Goal: Check status: Check status

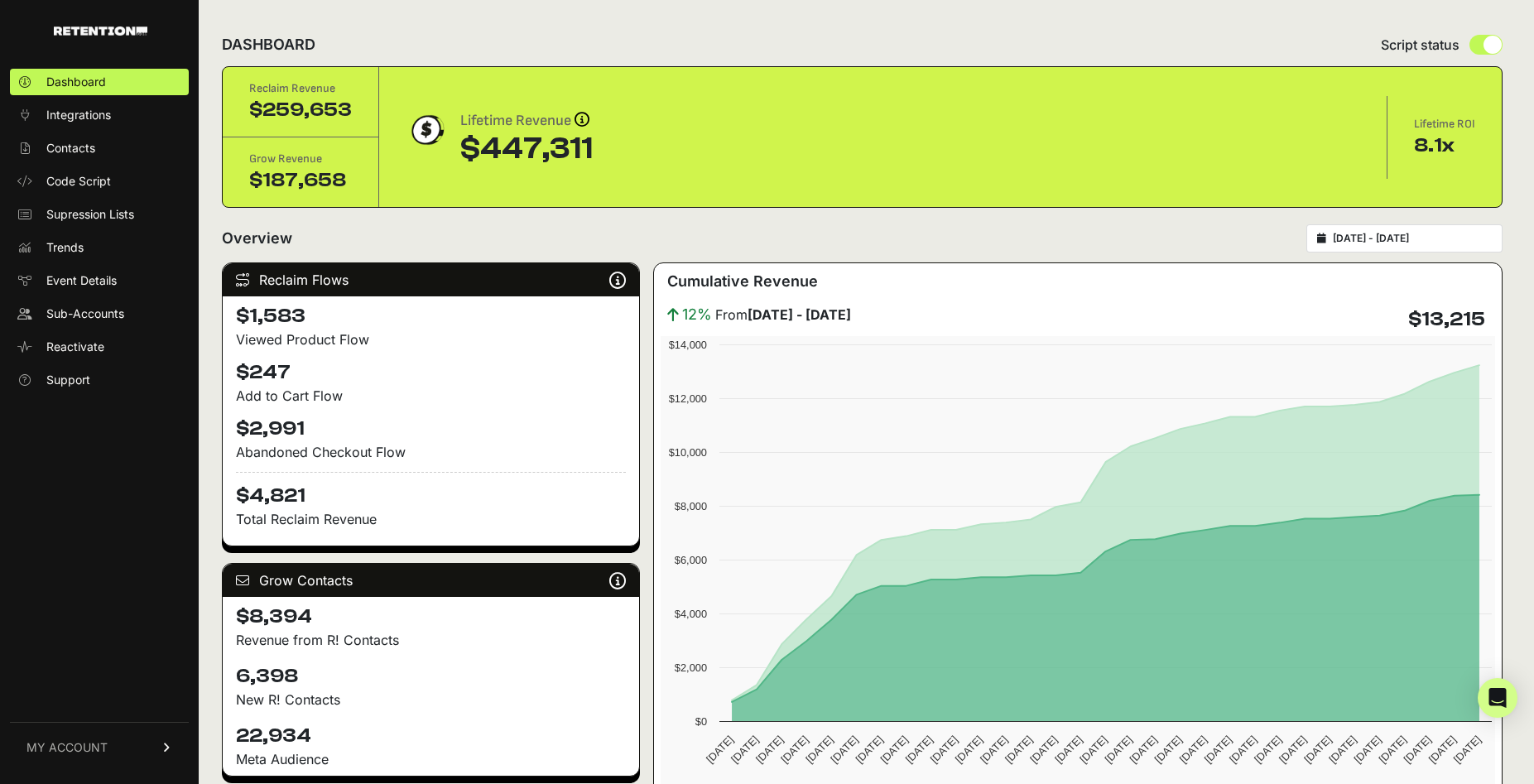
type input "2025-07-01"
type input "2025-07-31"
click at [1428, 236] on input "2025-07-01 - 2025-07-31" at bounding box center [1412, 238] width 159 height 13
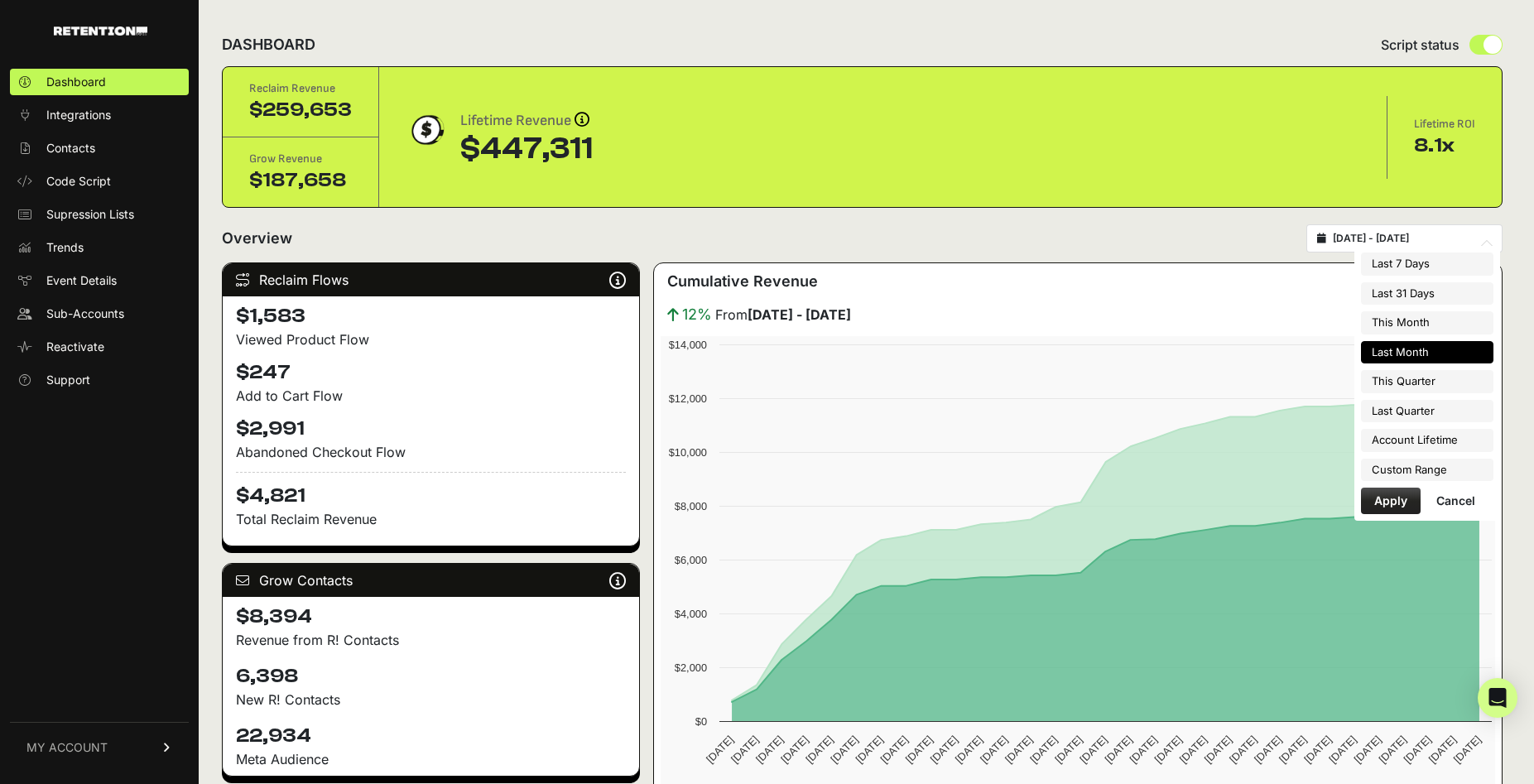
type input "[DATE]"
type input "2025-07-01"
type input "2025-07-31"
type input "2025-07-28"
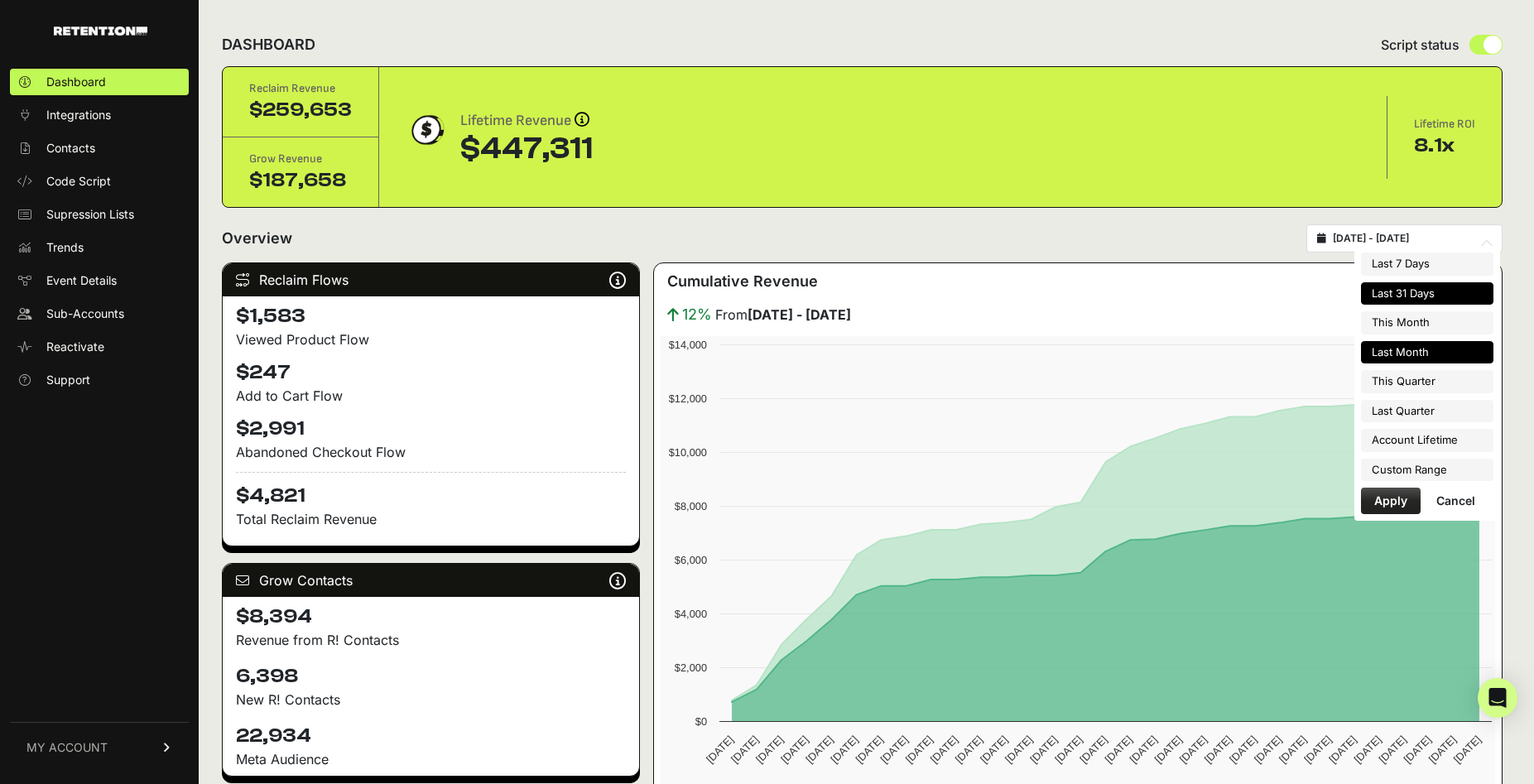
type input "[DATE]"
type input "2025-07-01"
type input "2025-07-31"
type input "2025-08-01"
type input "2025-08-31"
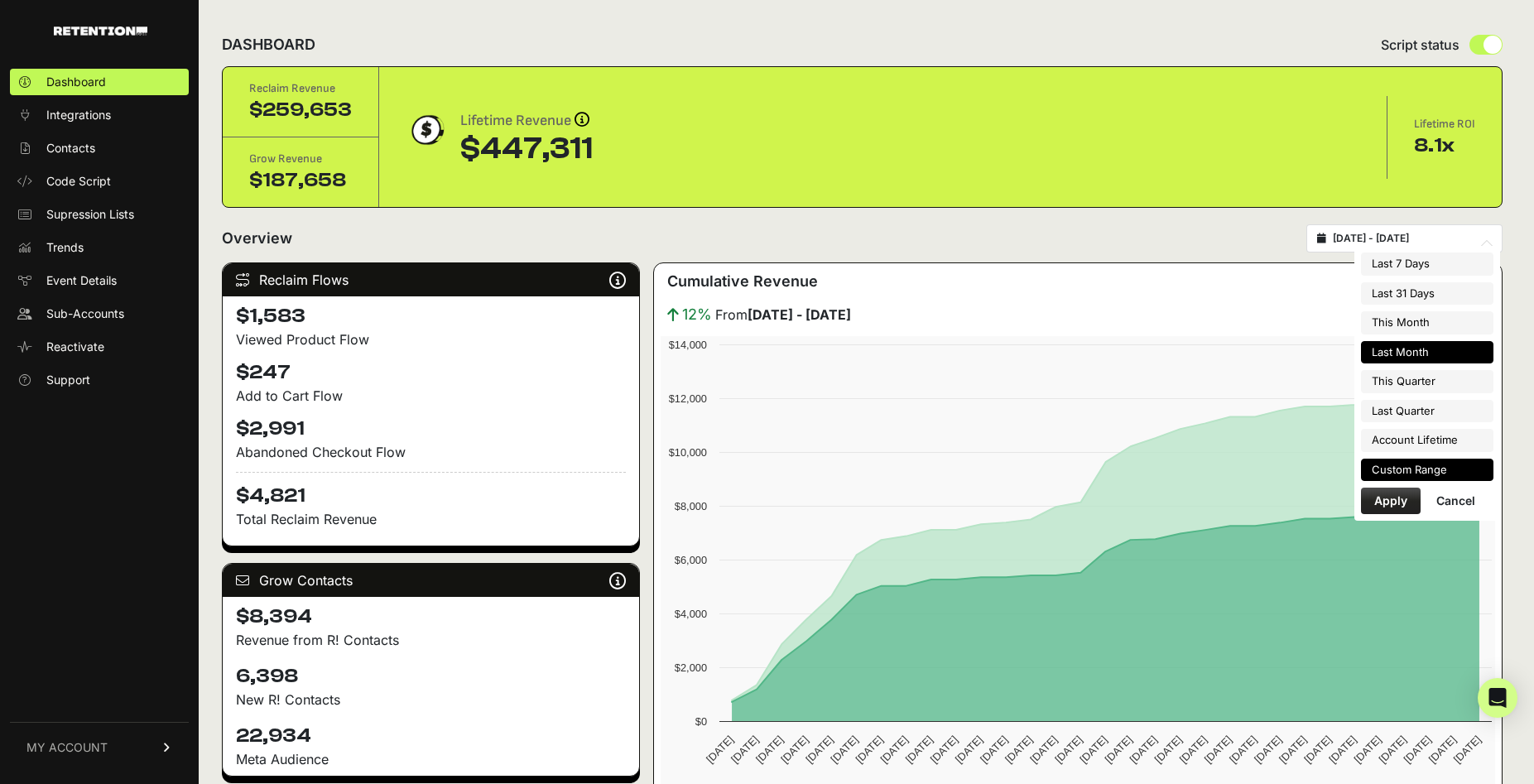
type input "2025-07-01"
type input "2025-09-30"
type input "[DATE]"
type input "2025-06-30"
type input "2022-10-14"
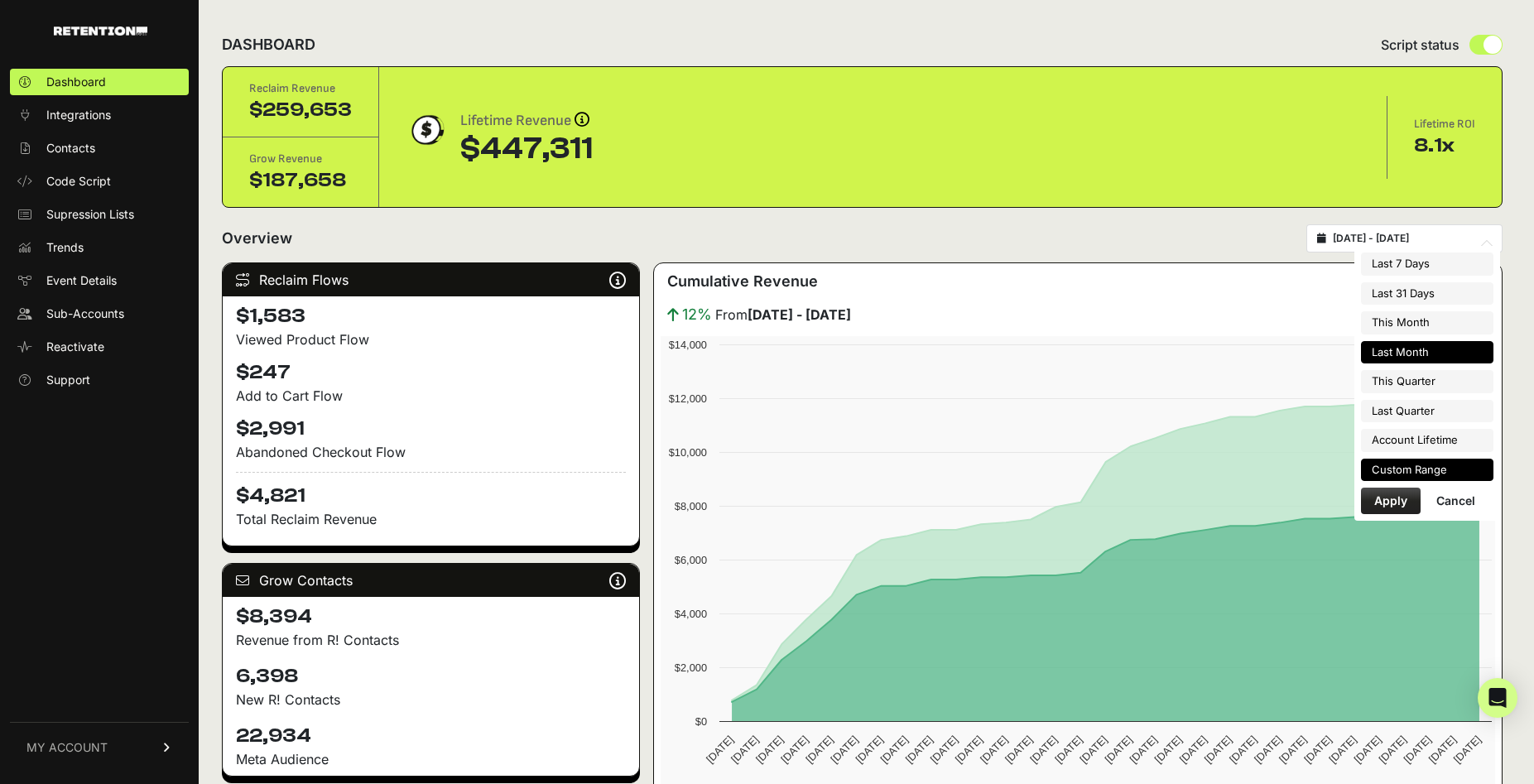
type input "[DATE]"
type input "2025-07-01"
type input "2025-07-31"
click at [1410, 472] on li "Custom Range" at bounding box center [1428, 470] width 133 height 23
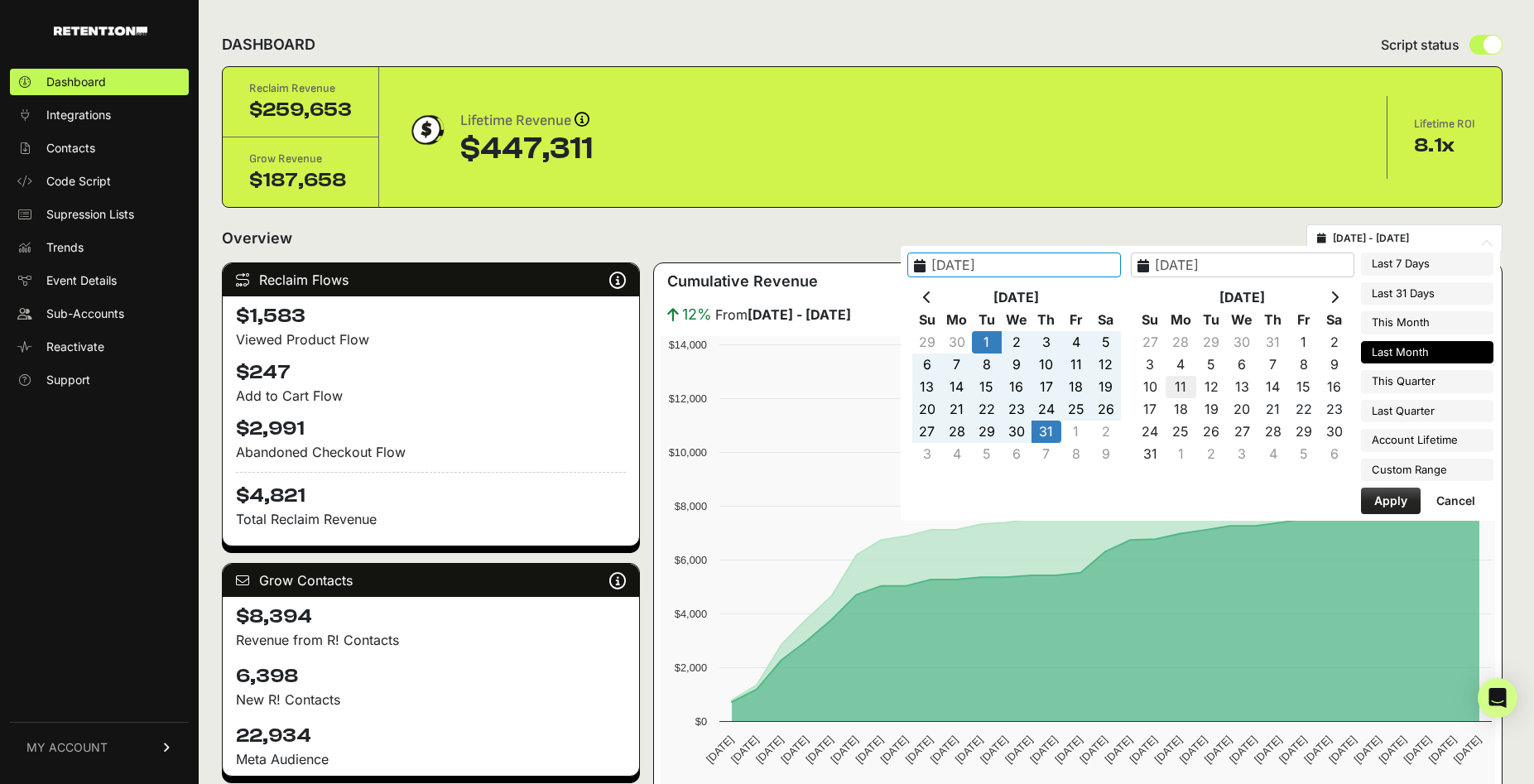
type input "2022-10-14"
type input "[DATE]"
type input "2025-07-01"
type input "2025-07-31"
click at [931, 294] on icon at bounding box center [927, 296] width 8 height 13
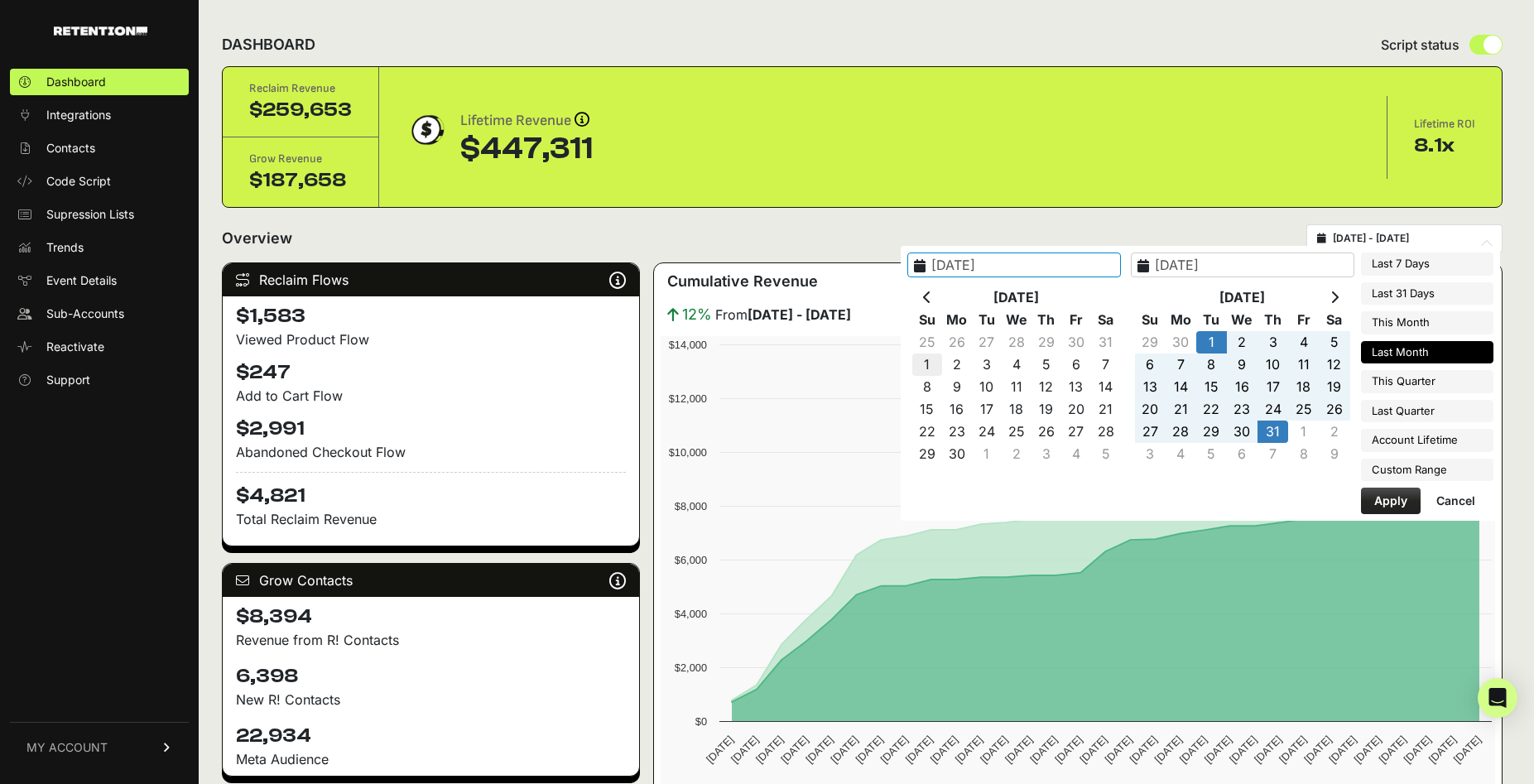
type input "2025-06-01"
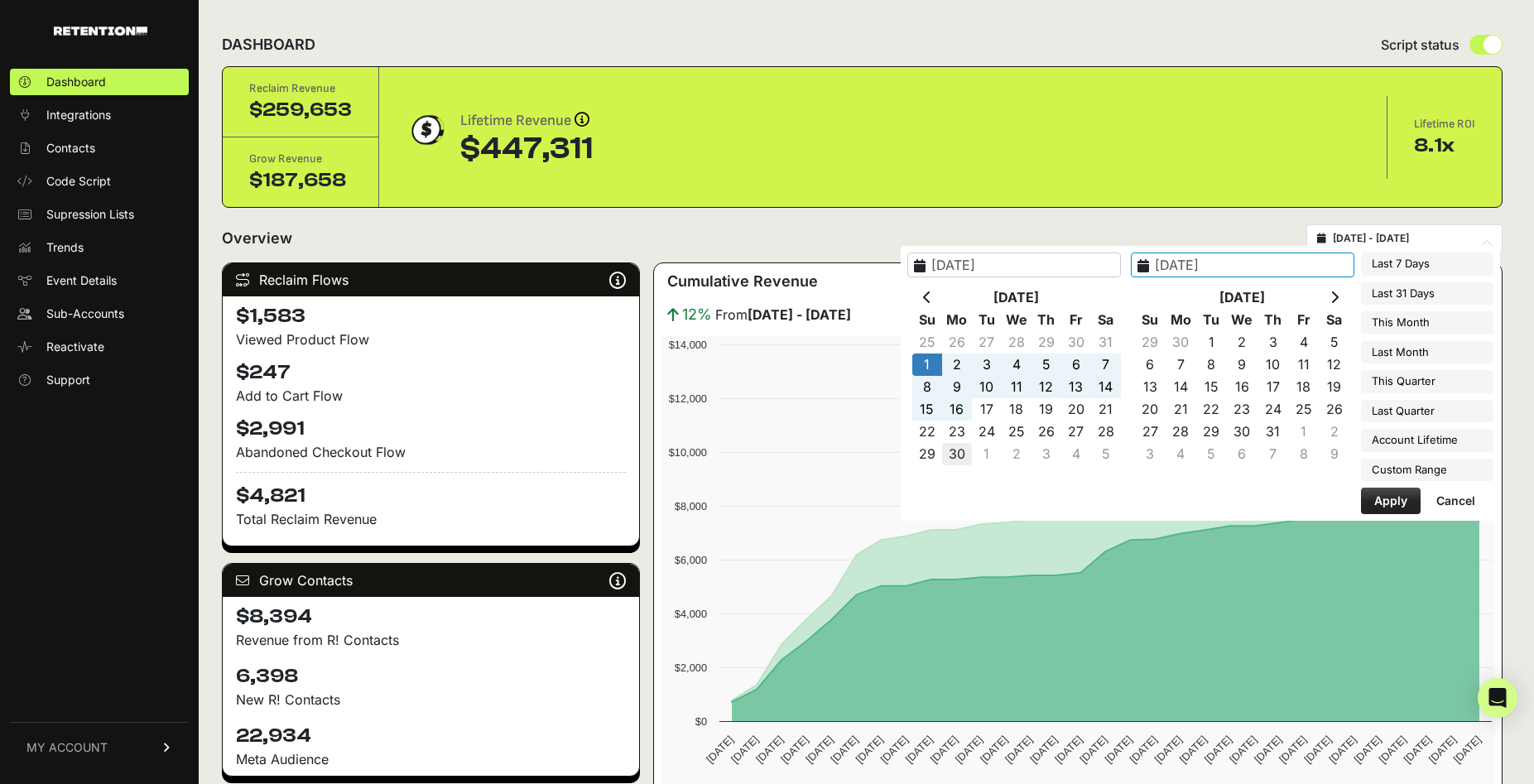
type input "2025-06-30"
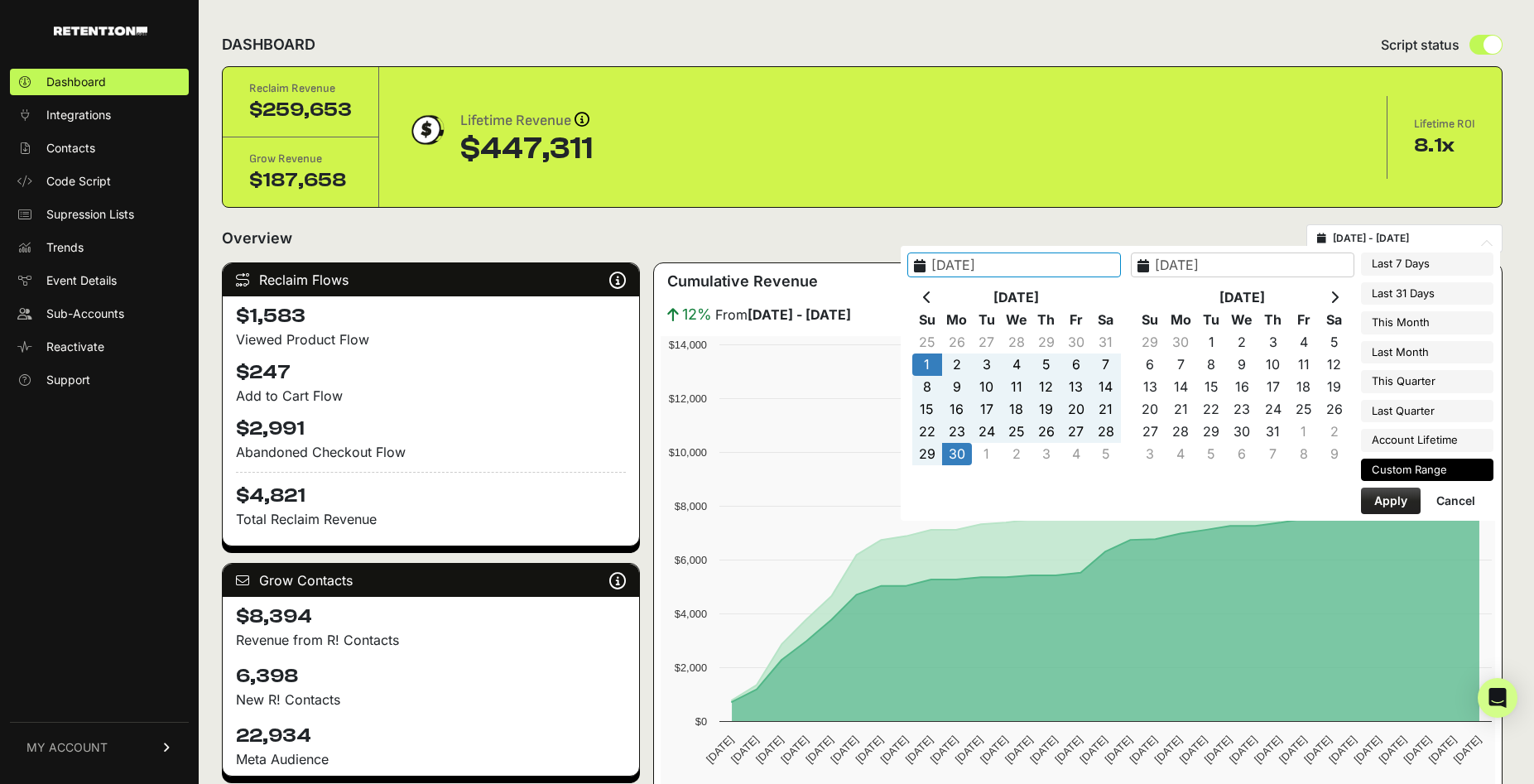
type input "2025-06-01"
click at [1404, 498] on button "Apply" at bounding box center [1391, 501] width 59 height 27
type input "2025-06-01 - 2025-06-30"
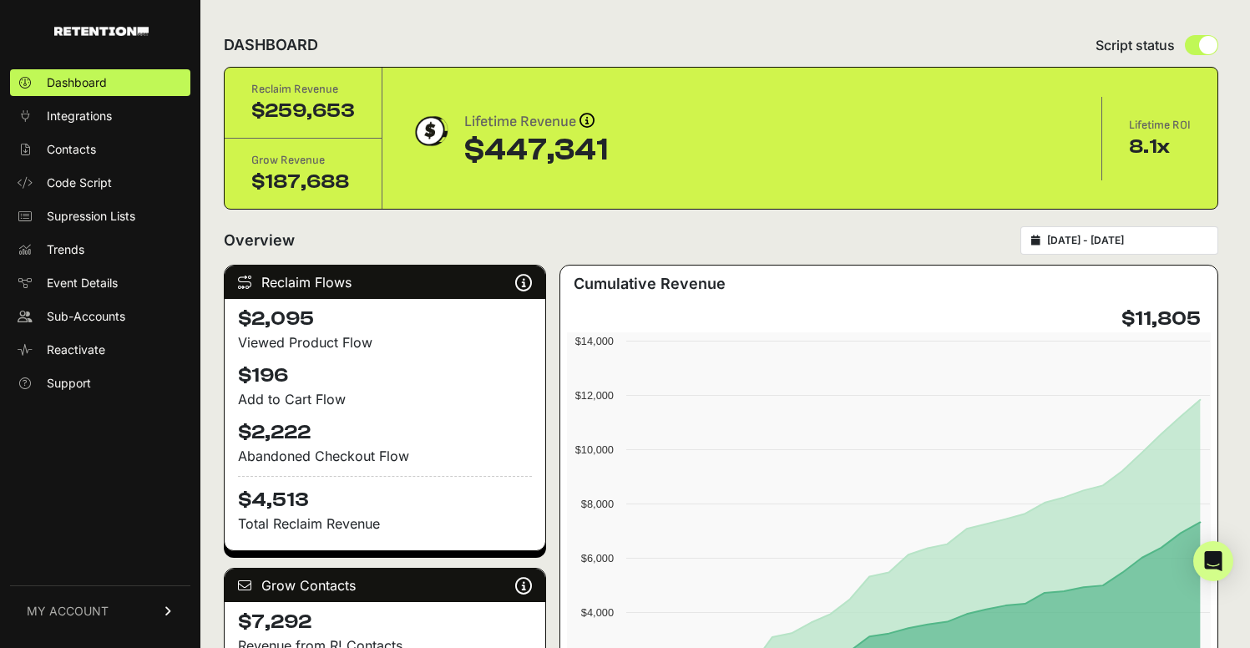
click at [1118, 243] on input "[DATE] - [DATE]" at bounding box center [1127, 240] width 160 height 13
type input "[DATE]"
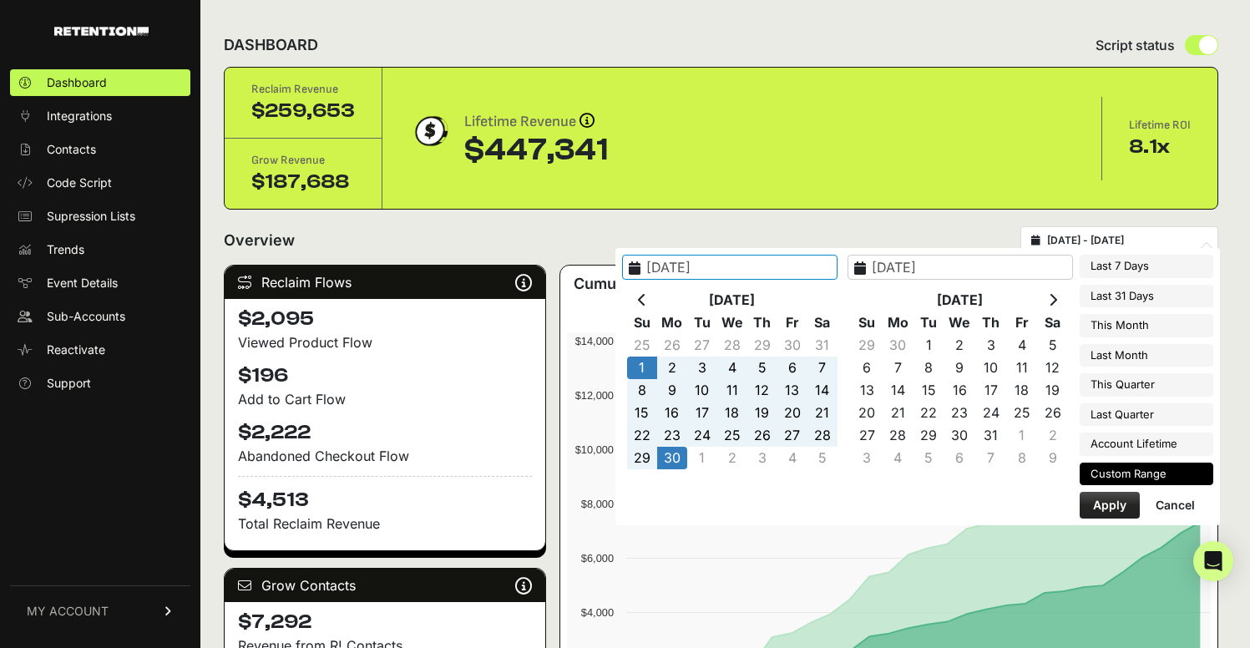
type input "[DATE]"
click at [657, 296] on th at bounding box center [642, 300] width 30 height 23
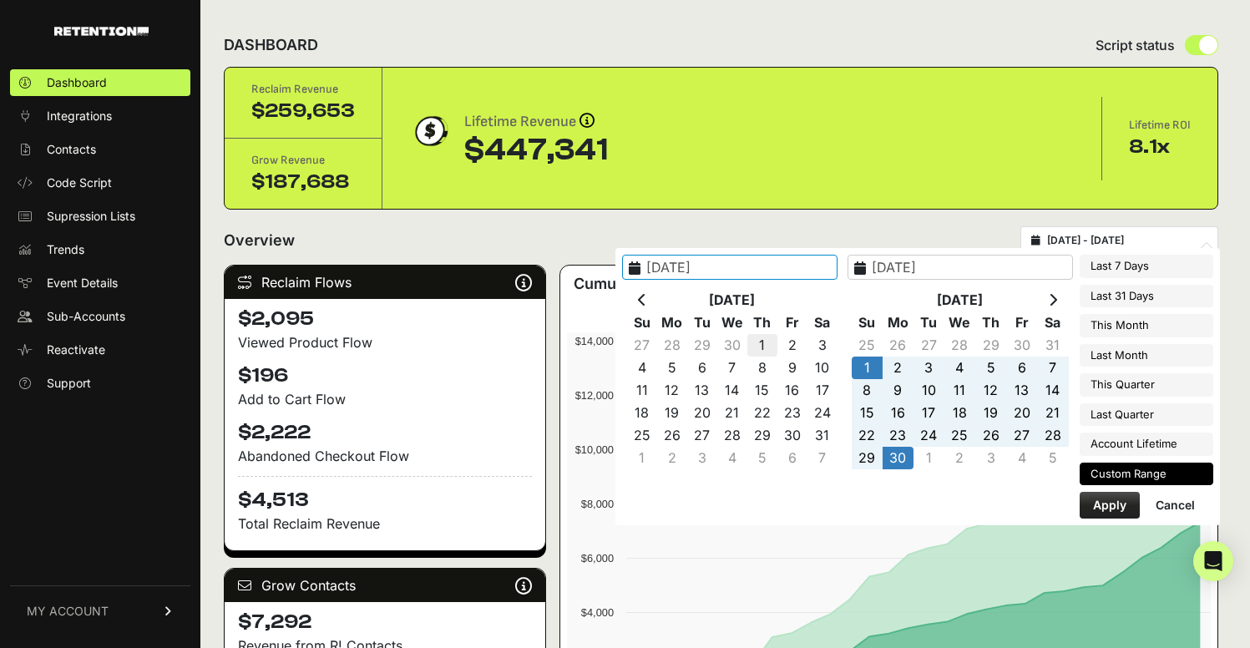
type input "[DATE]"
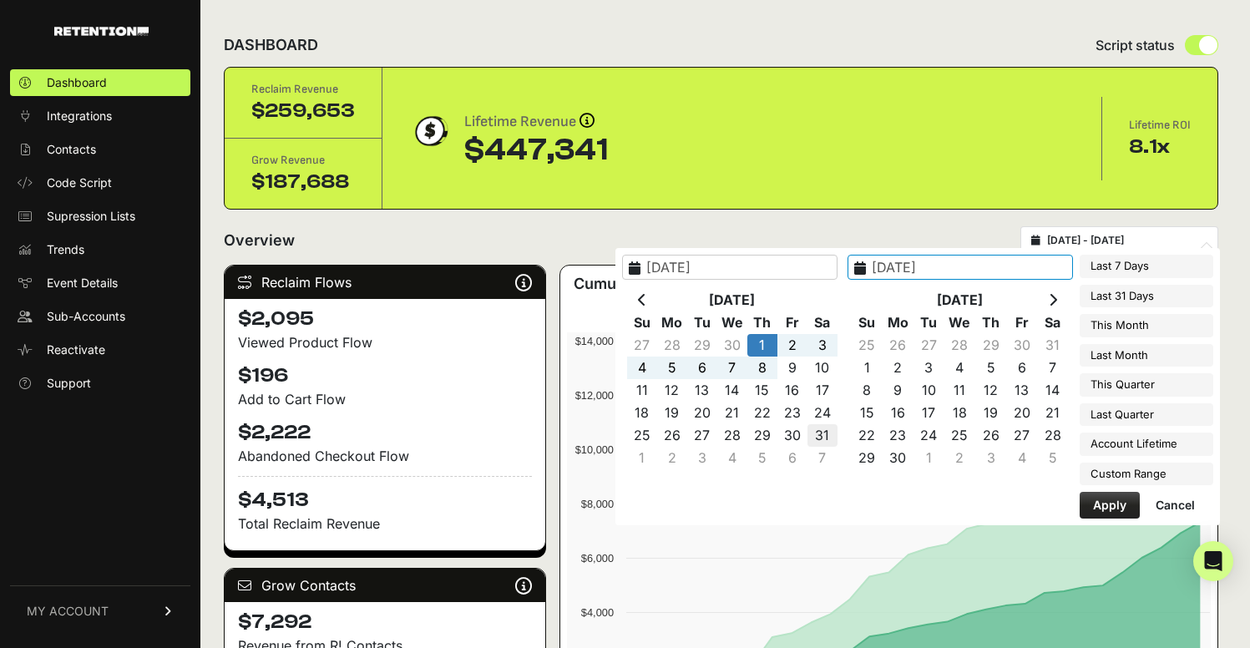
type input "2025-05-31"
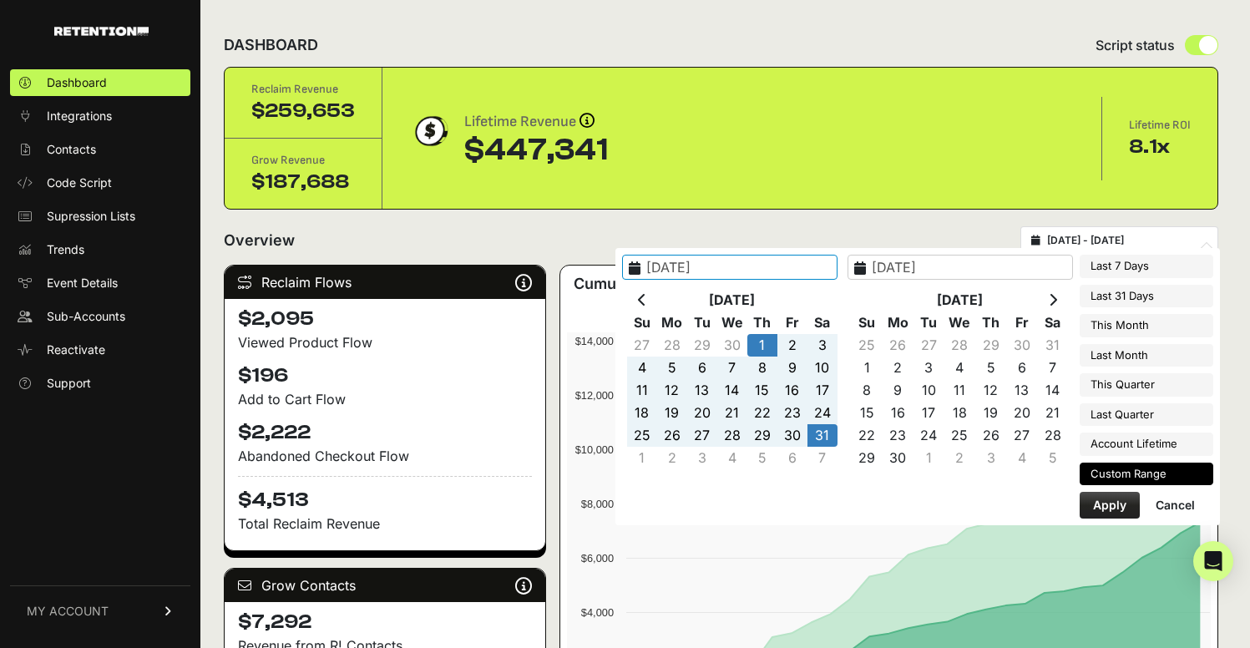
type input "2025-05-01"
click at [1093, 505] on button "Apply" at bounding box center [1110, 505] width 60 height 27
type input "2025-05-01 - 2025-05-31"
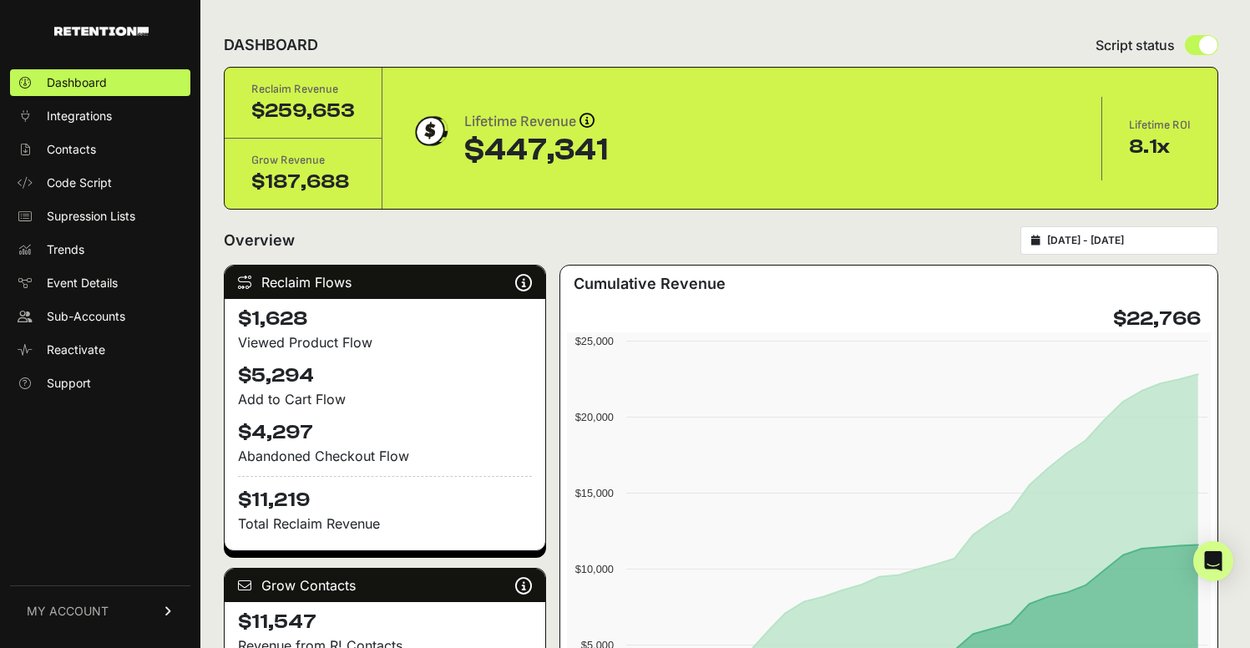
type input "2025-05-01"
type input "2025-05-31"
click at [1107, 238] on input "[DATE] - [DATE]" at bounding box center [1127, 240] width 160 height 13
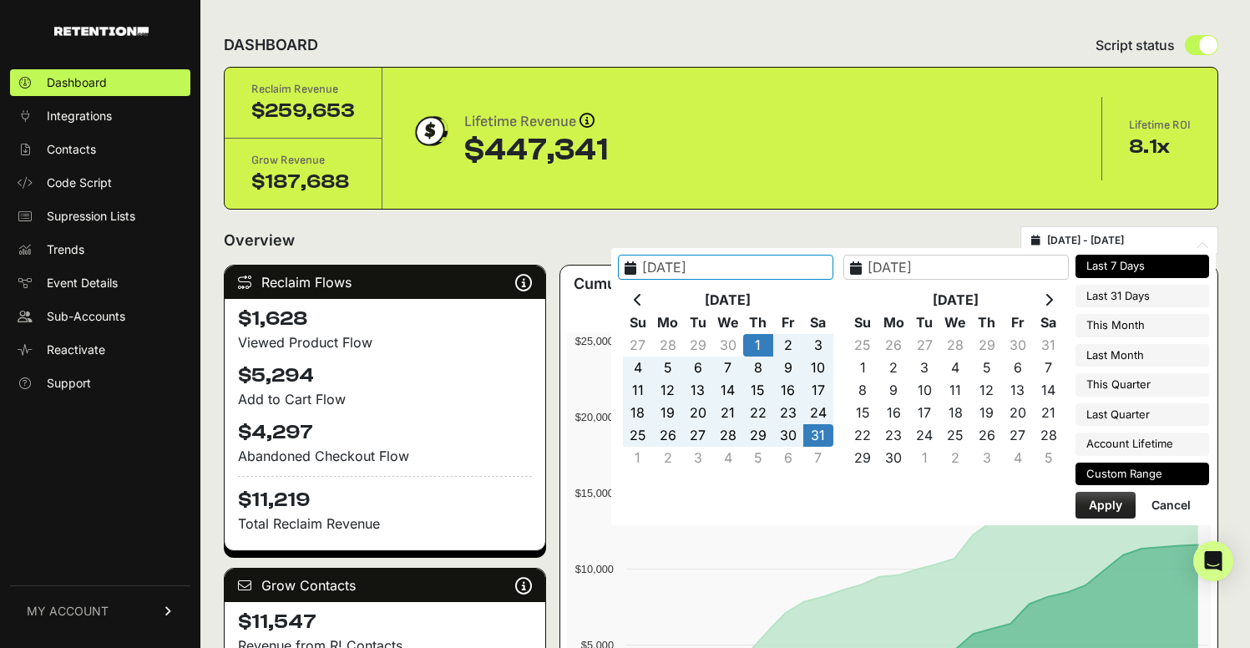
type input "[DATE]"
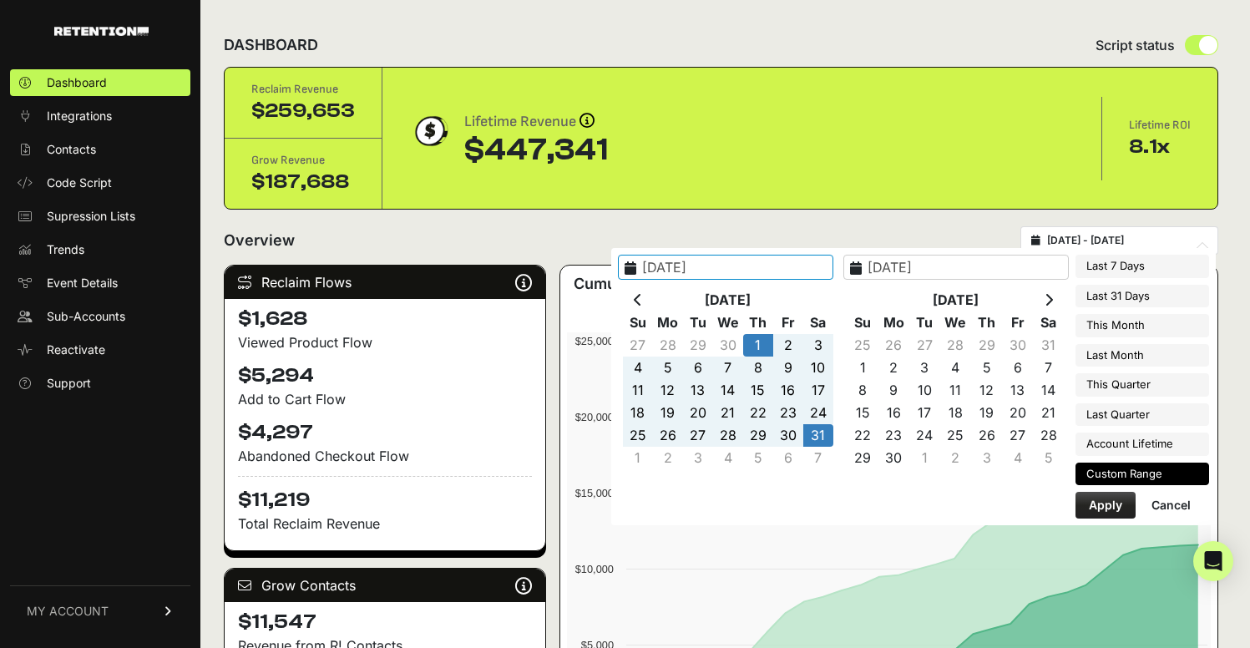
type input "[DATE]"
click at [653, 291] on th at bounding box center [638, 300] width 30 height 23
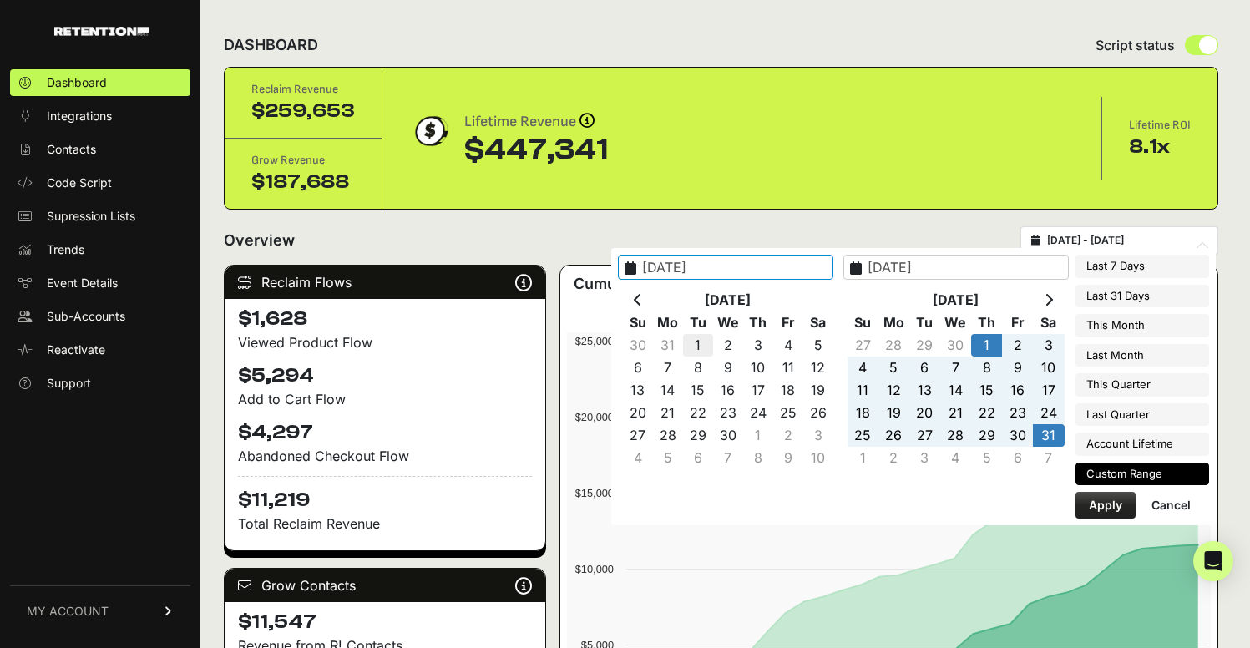
type input "2025-04-01"
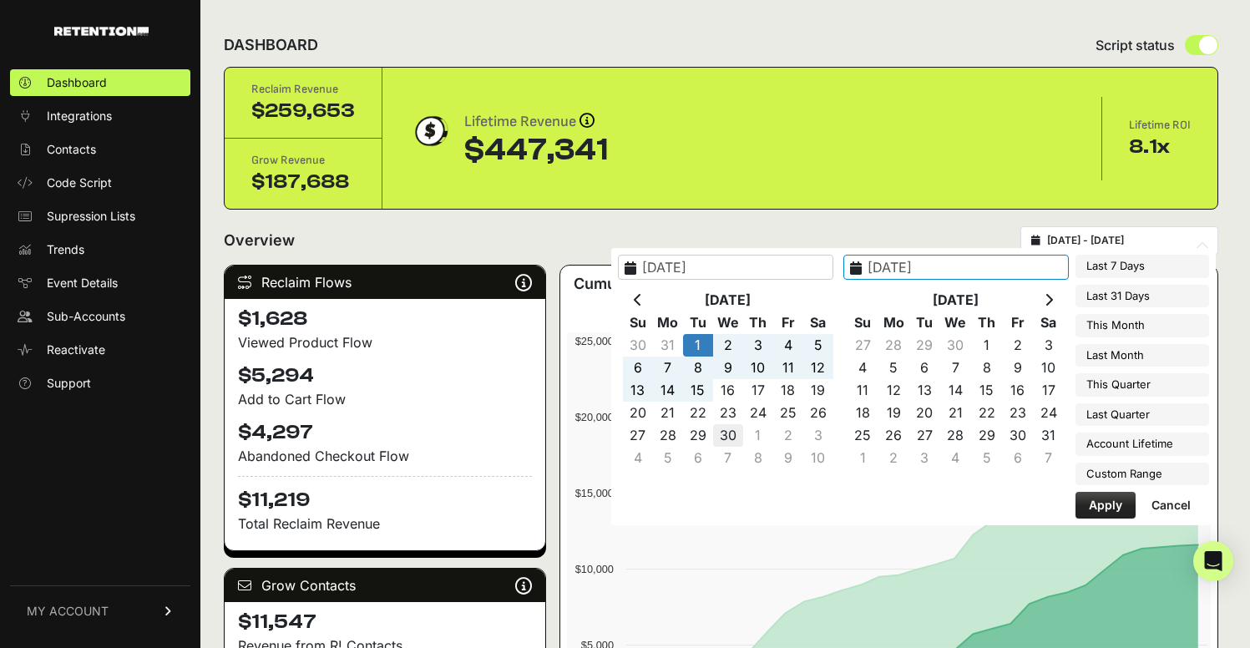
type input "2025-04-30"
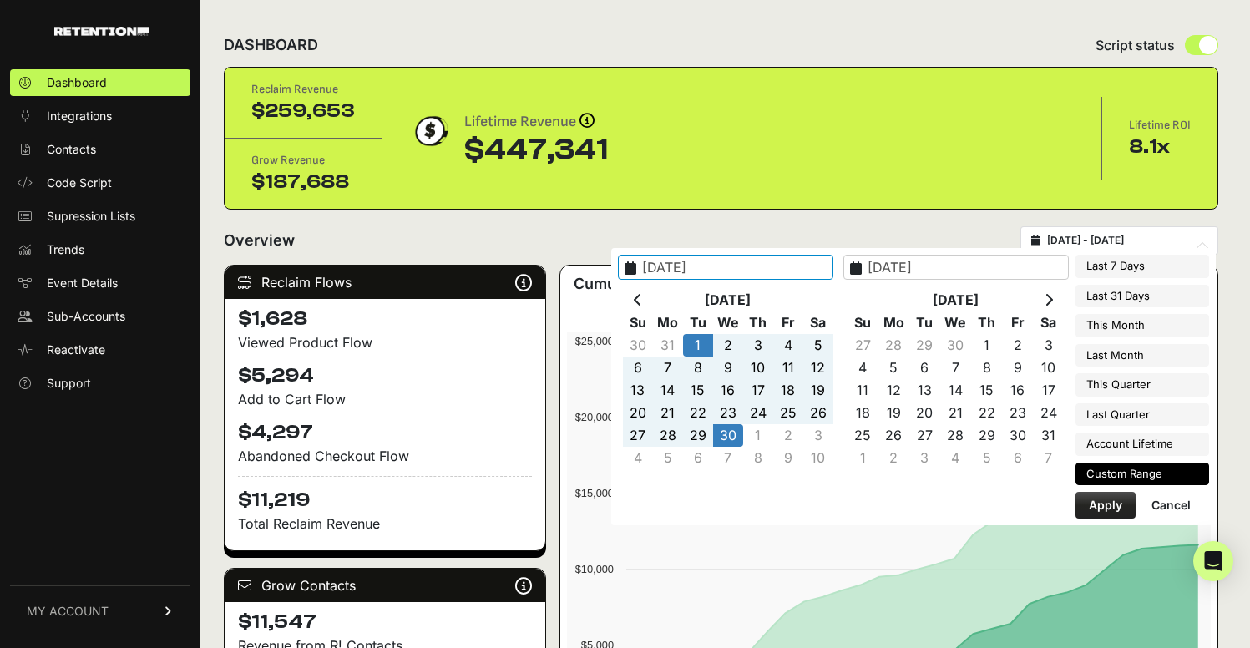
type input "2025-04-01"
click at [1111, 505] on button "Apply" at bounding box center [1106, 505] width 60 height 27
type input "2025-04-01 - 2025-04-30"
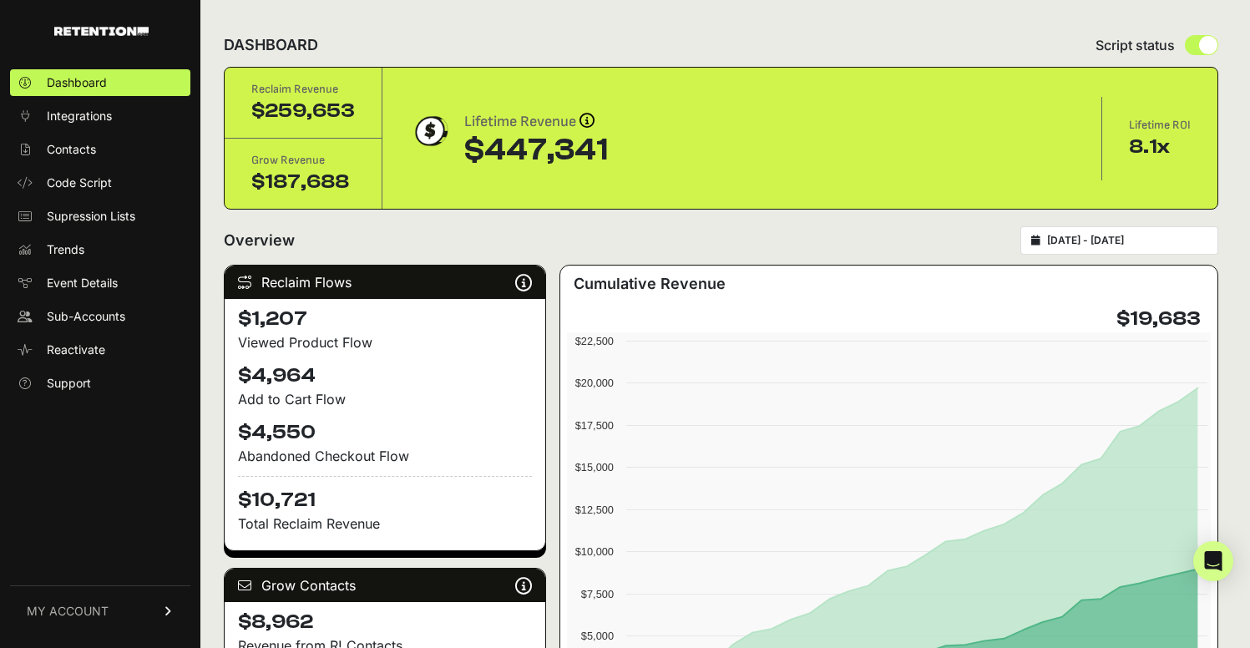
type input "[DATE]"
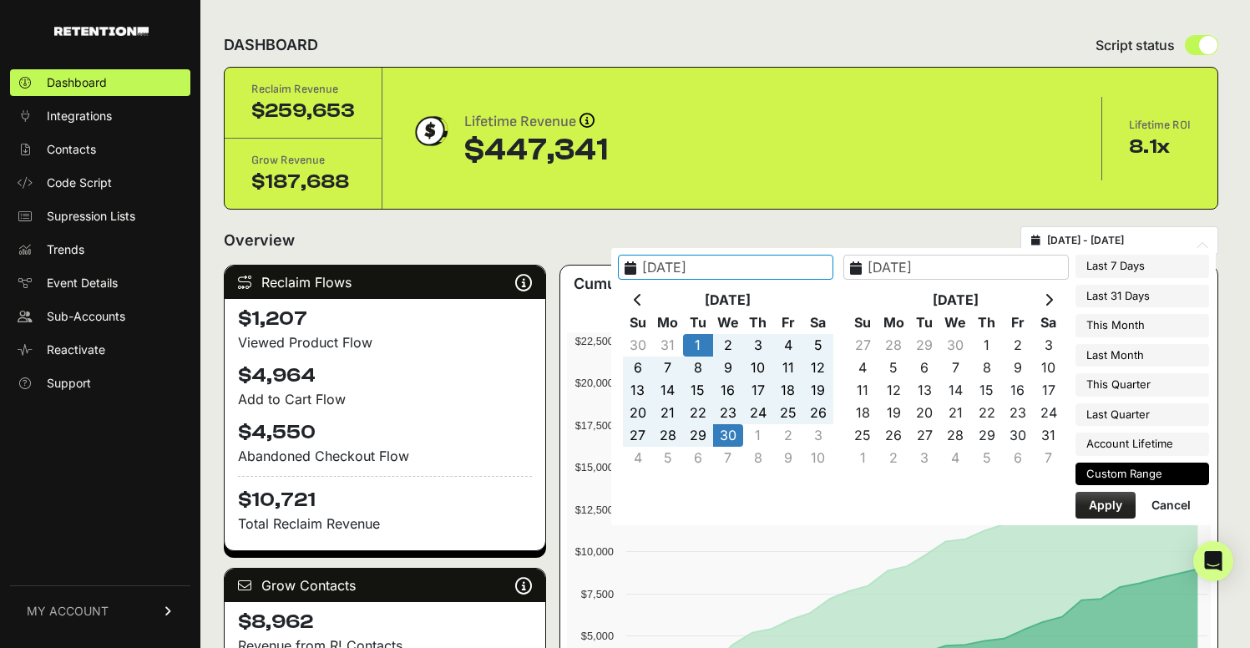
click at [1148, 237] on input "[DATE] - [DATE]" at bounding box center [1127, 240] width 160 height 13
type input "[DATE]"
type input "2025-04-30"
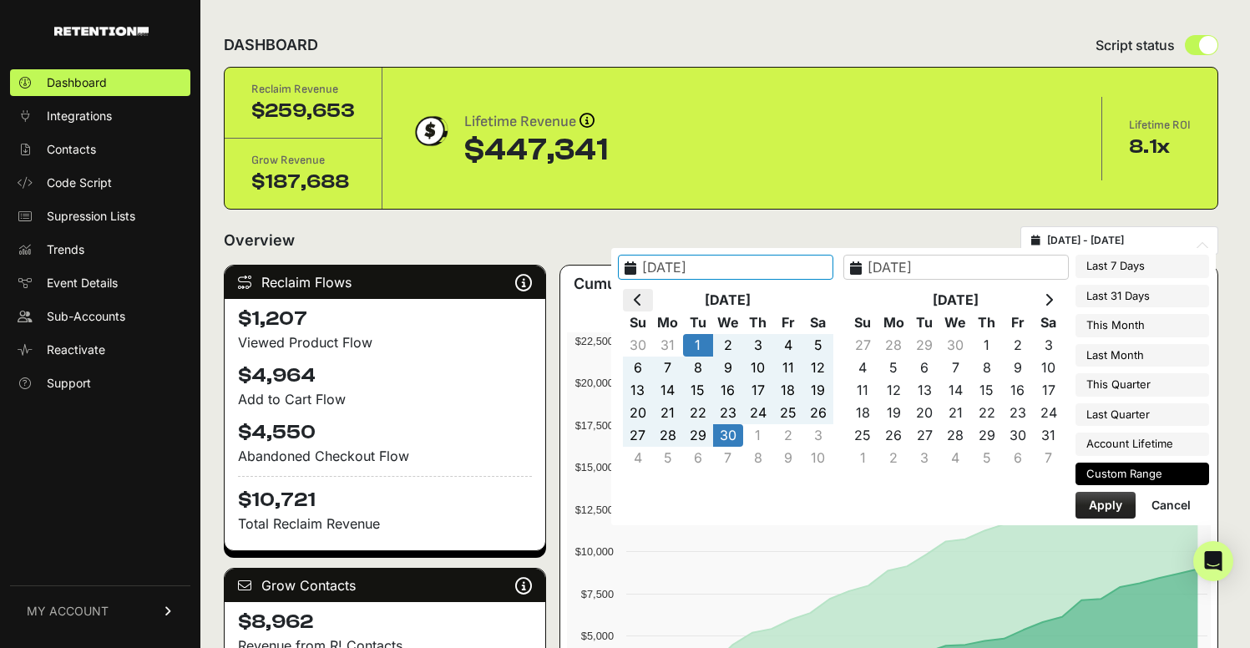
click at [642, 302] on icon at bounding box center [638, 299] width 8 height 13
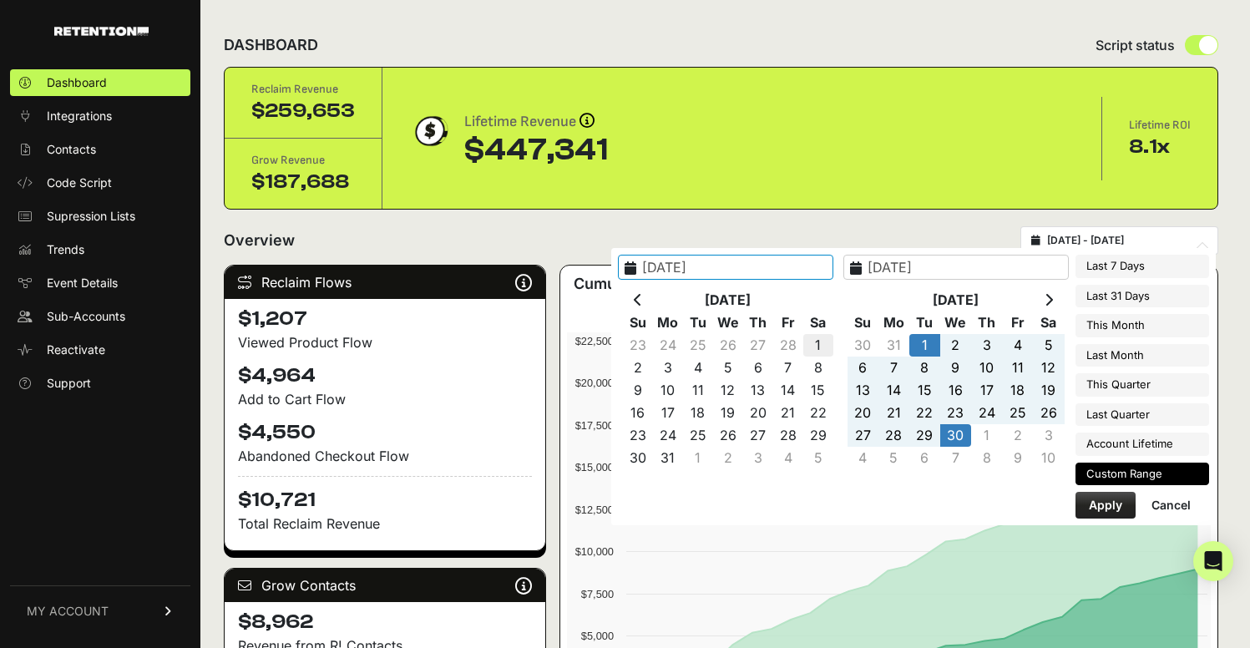
type input "2025-03-01"
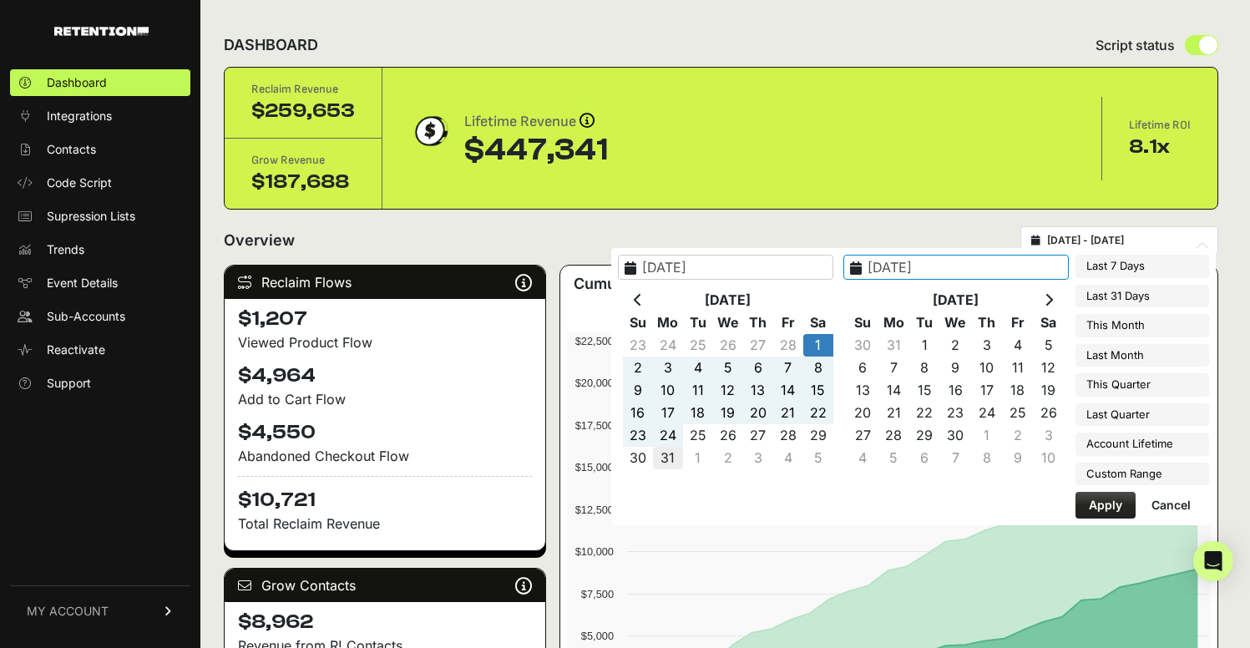
type input "2025-03-31"
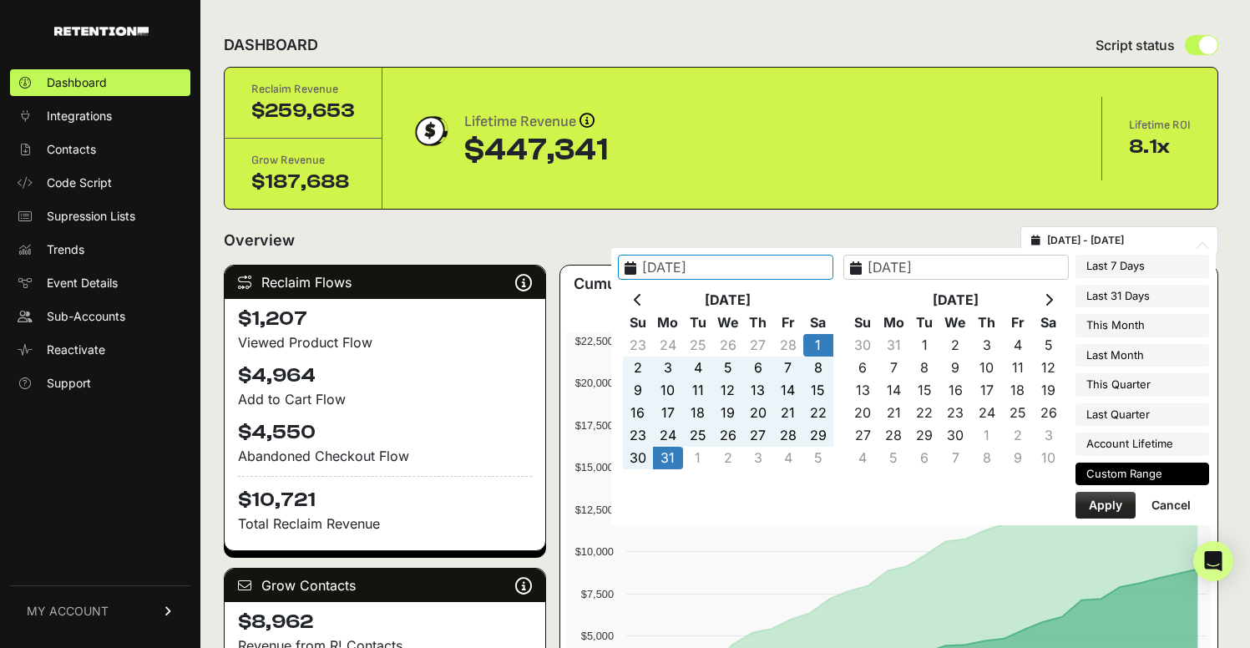
type input "2025-03-01"
click at [1118, 504] on button "Apply" at bounding box center [1106, 505] width 60 height 27
type input "2025-03-01 - 2025-03-31"
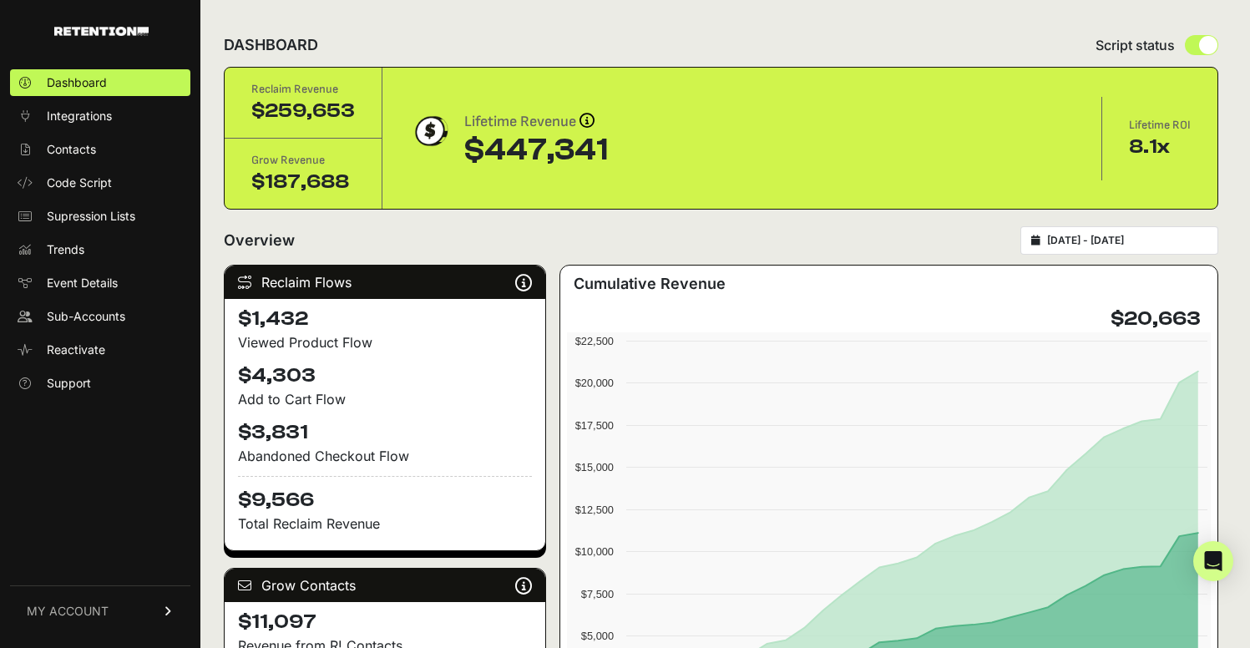
type input "[DATE]"
click at [1133, 238] on input "[DATE] - [DATE]" at bounding box center [1127, 240] width 160 height 13
type input "[DATE]"
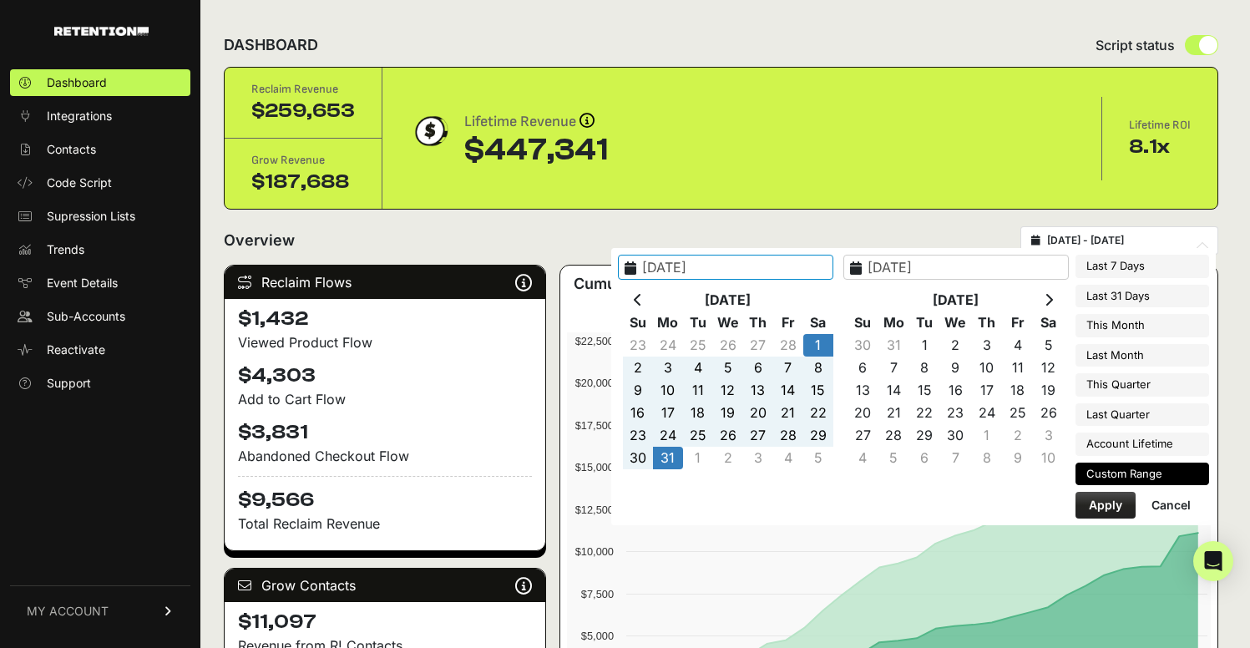
type input "[DATE]"
type input "2025-03-31"
click at [642, 298] on icon at bounding box center [638, 299] width 8 height 13
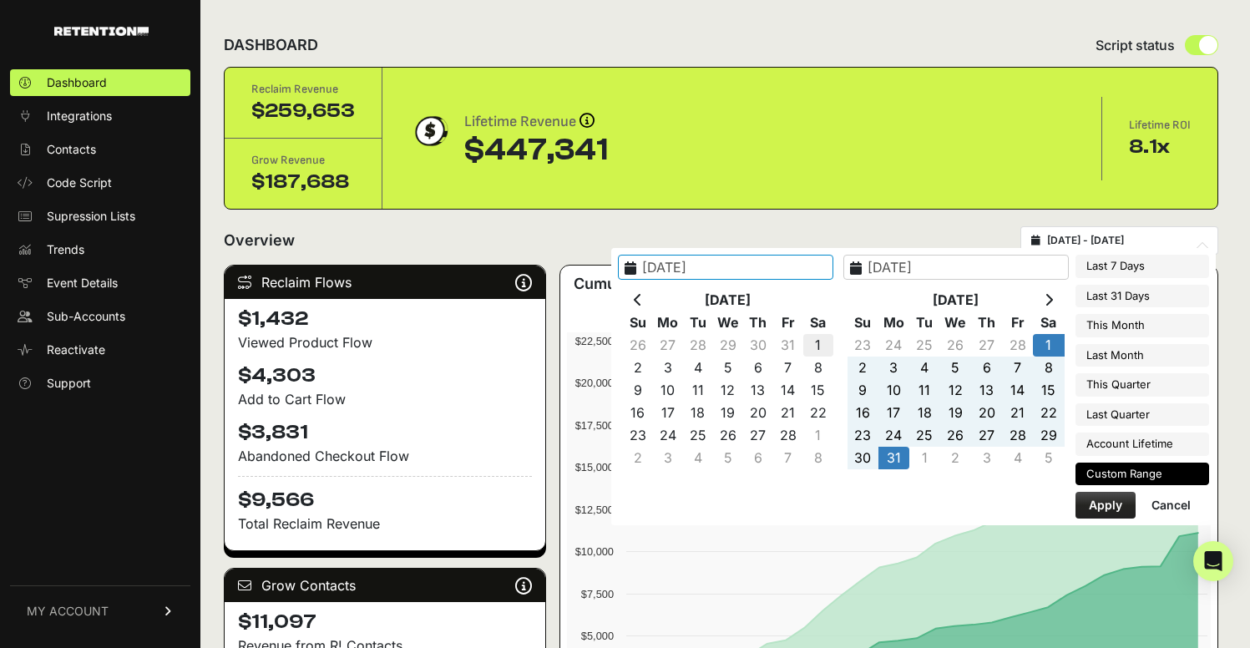
type input "[DATE]"
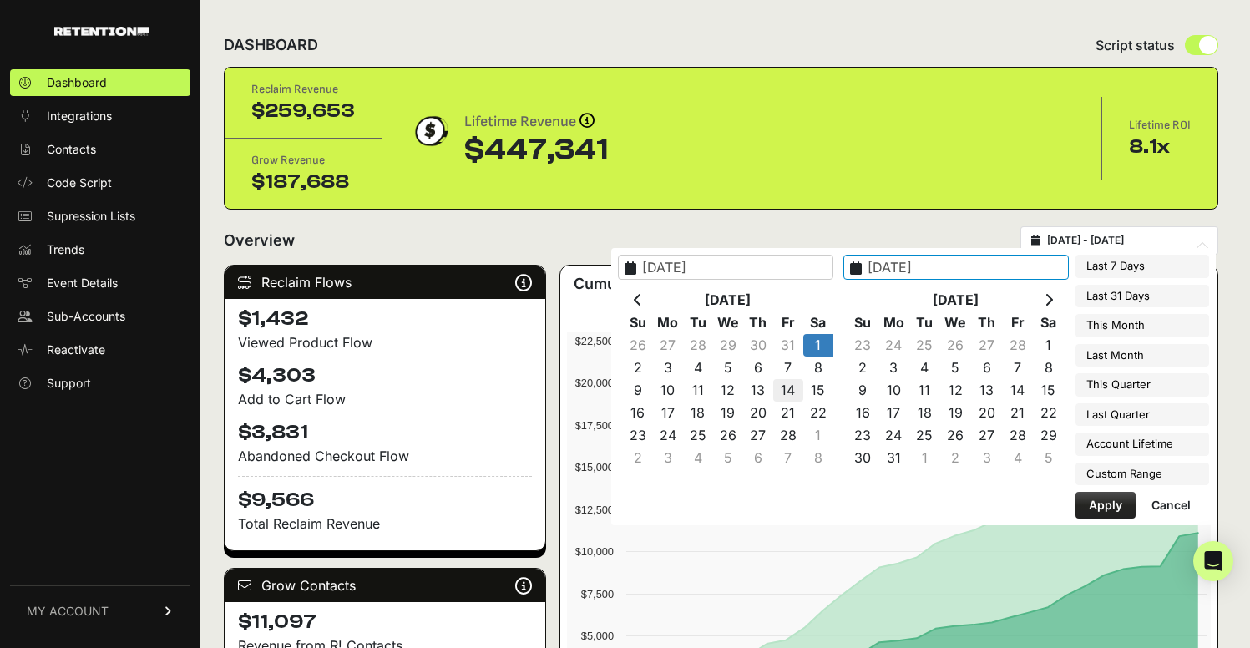
drag, startPoint x: 844, startPoint y: 339, endPoint x: 828, endPoint y: 383, distance: 47.0
type input "[DATE]"
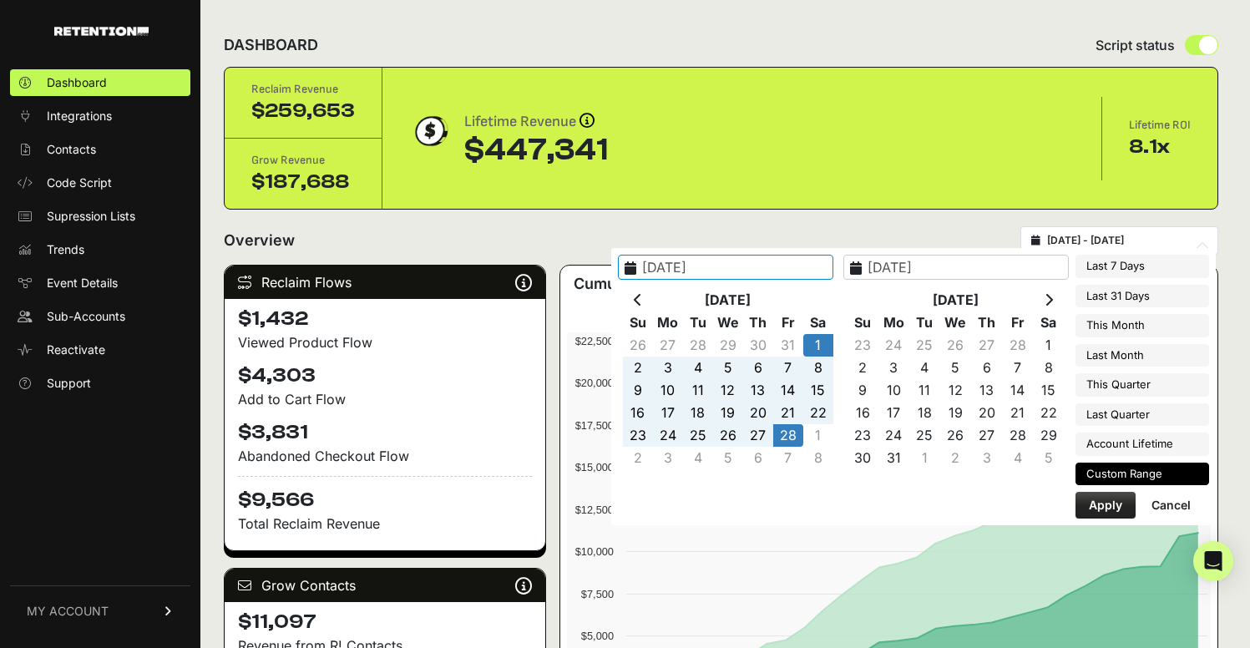
type input "[DATE]"
click at [1095, 503] on button "Apply" at bounding box center [1106, 505] width 60 height 27
type input "[DATE] - [DATE]"
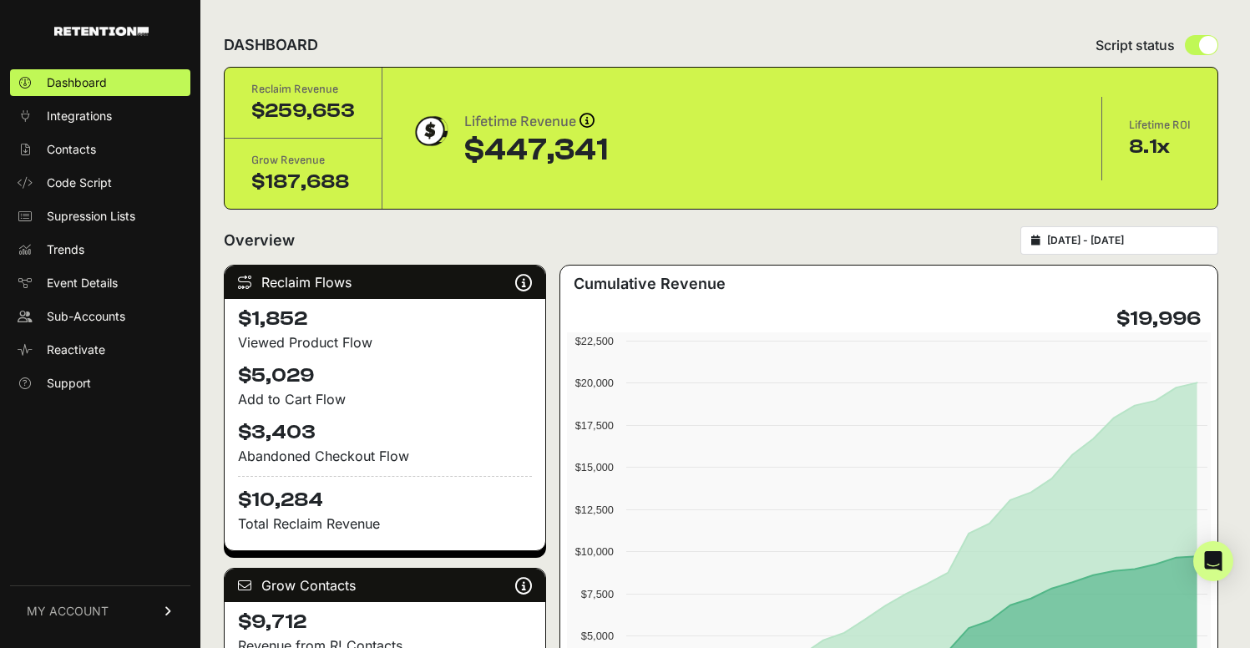
click at [1112, 247] on div "[DATE] - [DATE]" at bounding box center [1119, 240] width 198 height 28
click at [1109, 247] on div "[DATE] - [DATE]" at bounding box center [1119, 240] width 198 height 28
type input "[DATE]"
click at [1106, 235] on input "[DATE] - [DATE]" at bounding box center [1127, 240] width 160 height 13
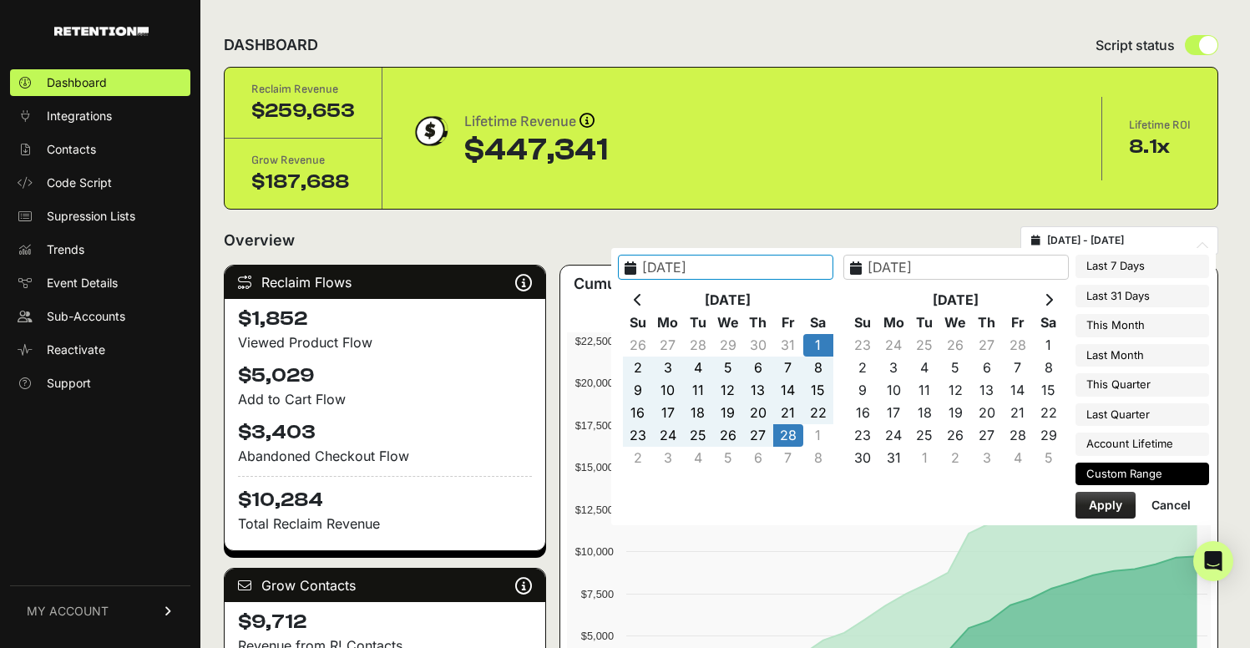
type input "[DATE]"
click at [642, 295] on icon at bounding box center [638, 299] width 8 height 13
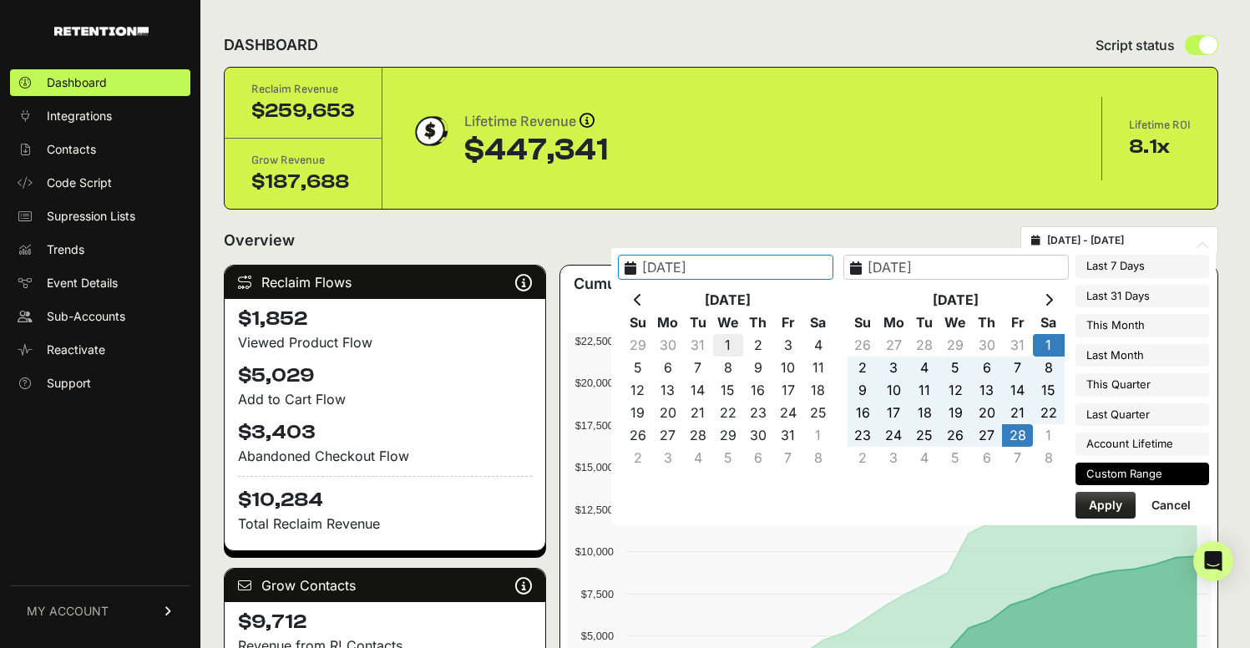
type input "2025-01-01"
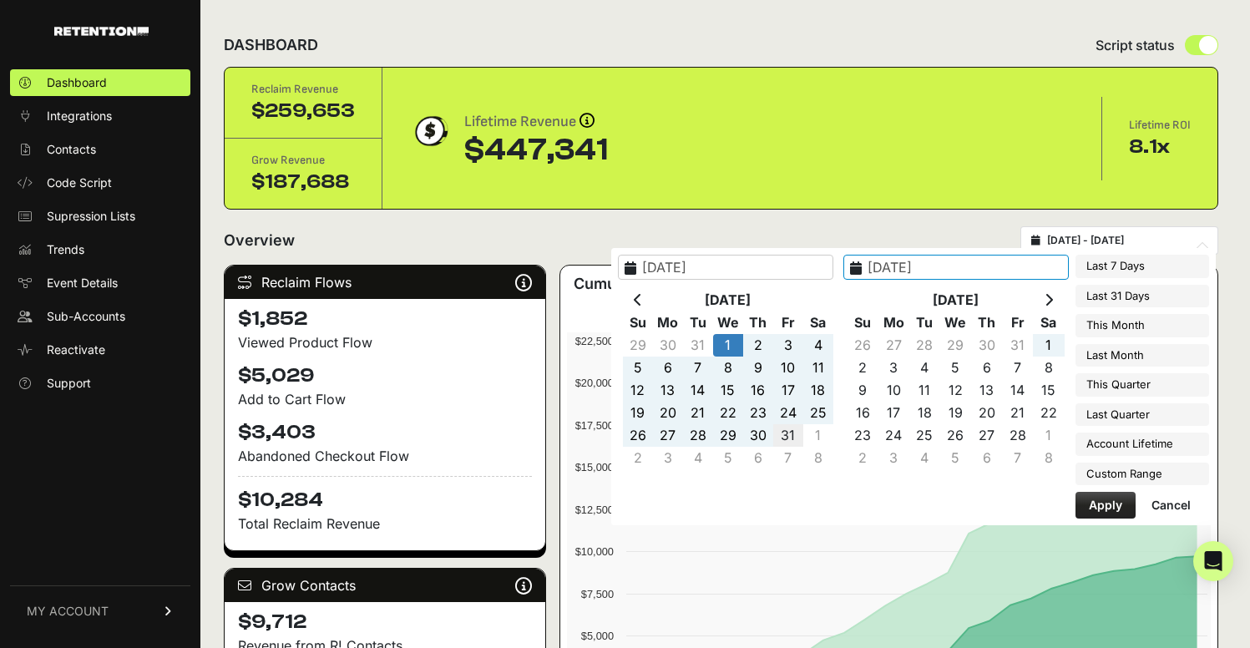
type input "2025-01-31"
type input "2025-01-01"
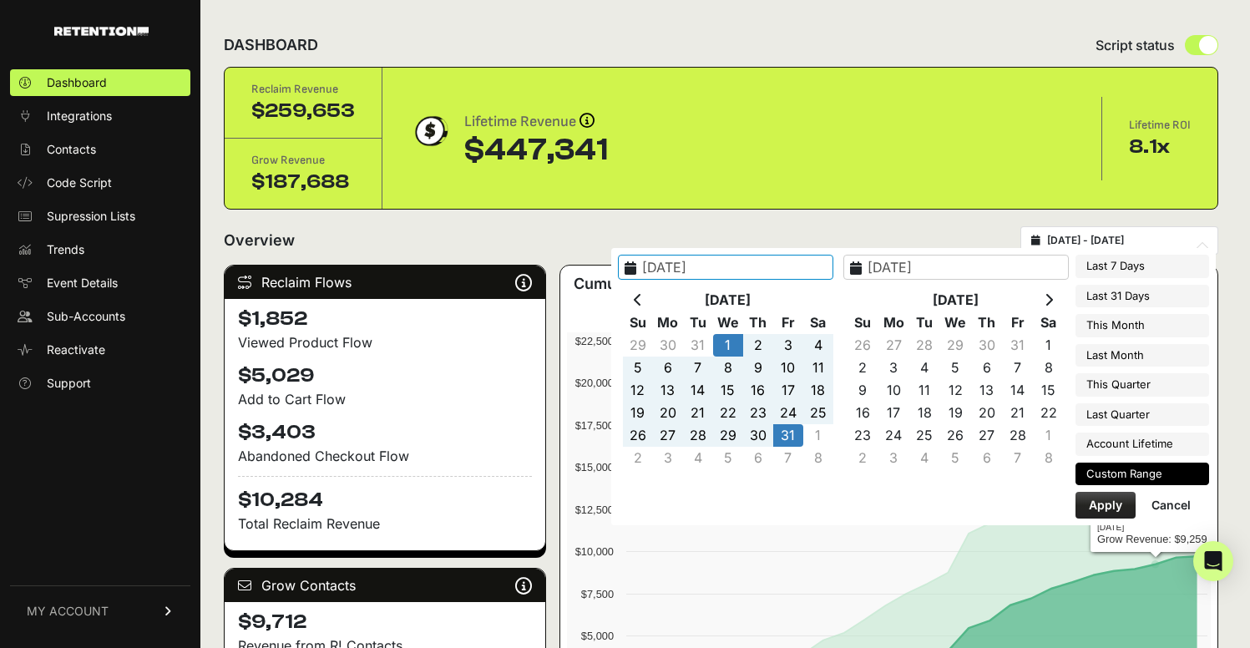
click at [1116, 506] on button "Apply" at bounding box center [1106, 505] width 60 height 27
type input "2025-01-01 - 2025-01-31"
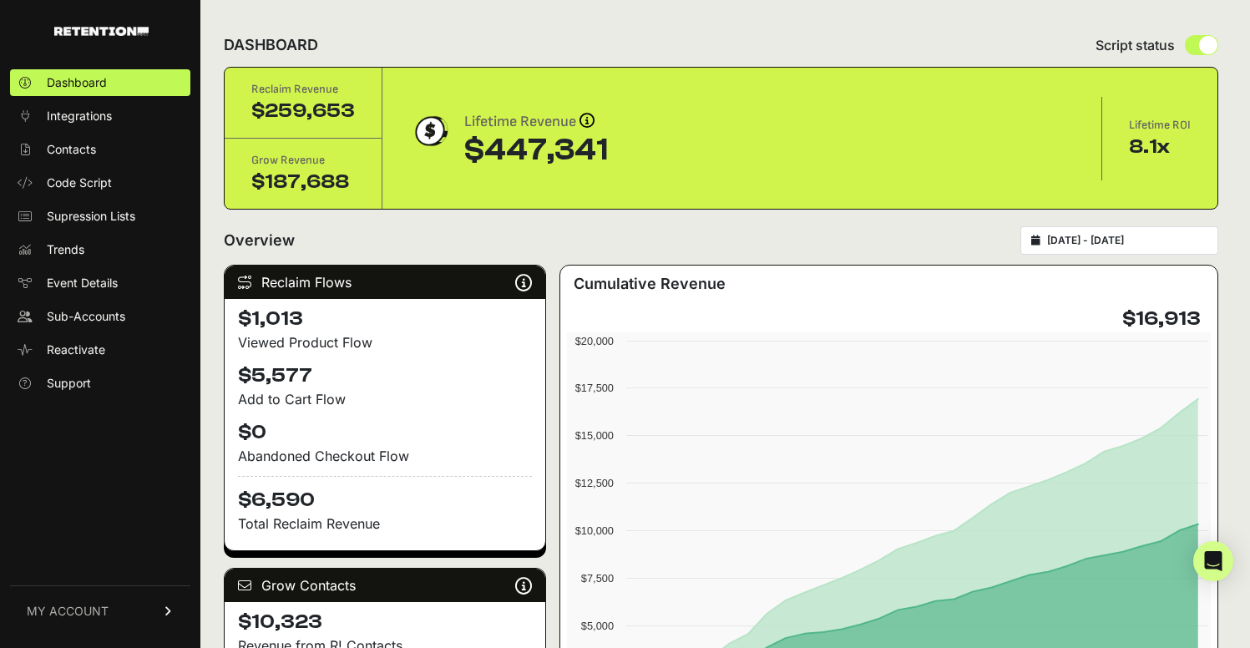
type input "[DATE]"
click at [1113, 240] on input "[DATE] - [DATE]" at bounding box center [1127, 240] width 160 height 13
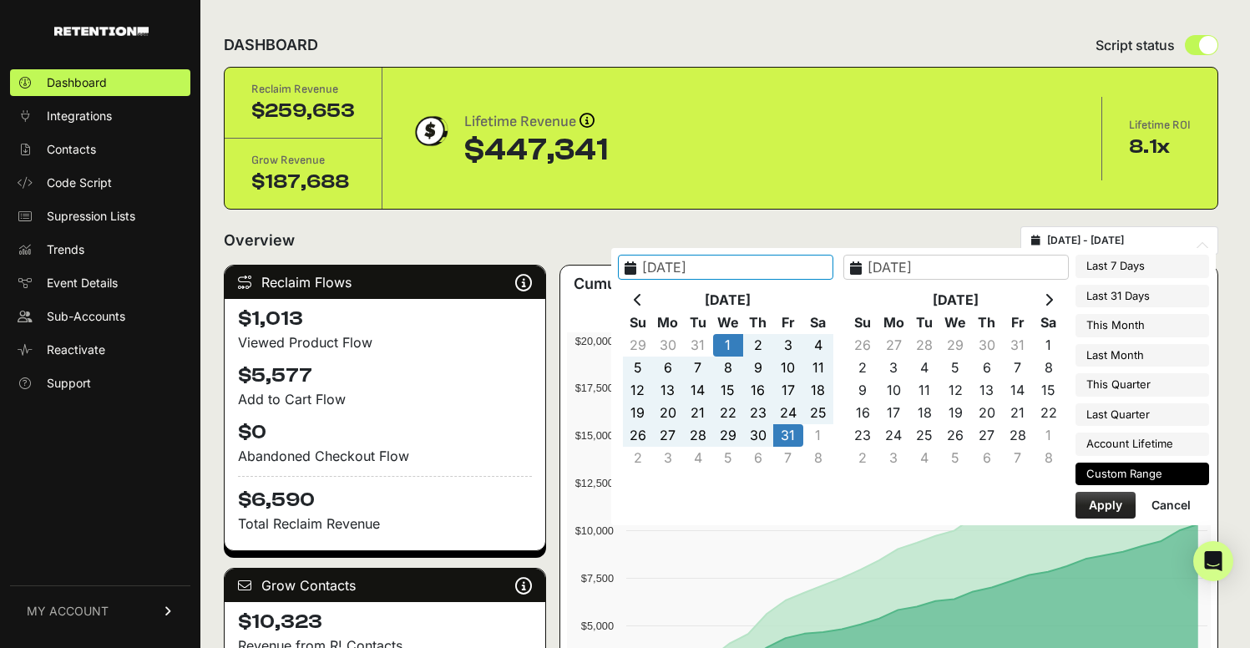
type input "[DATE]"
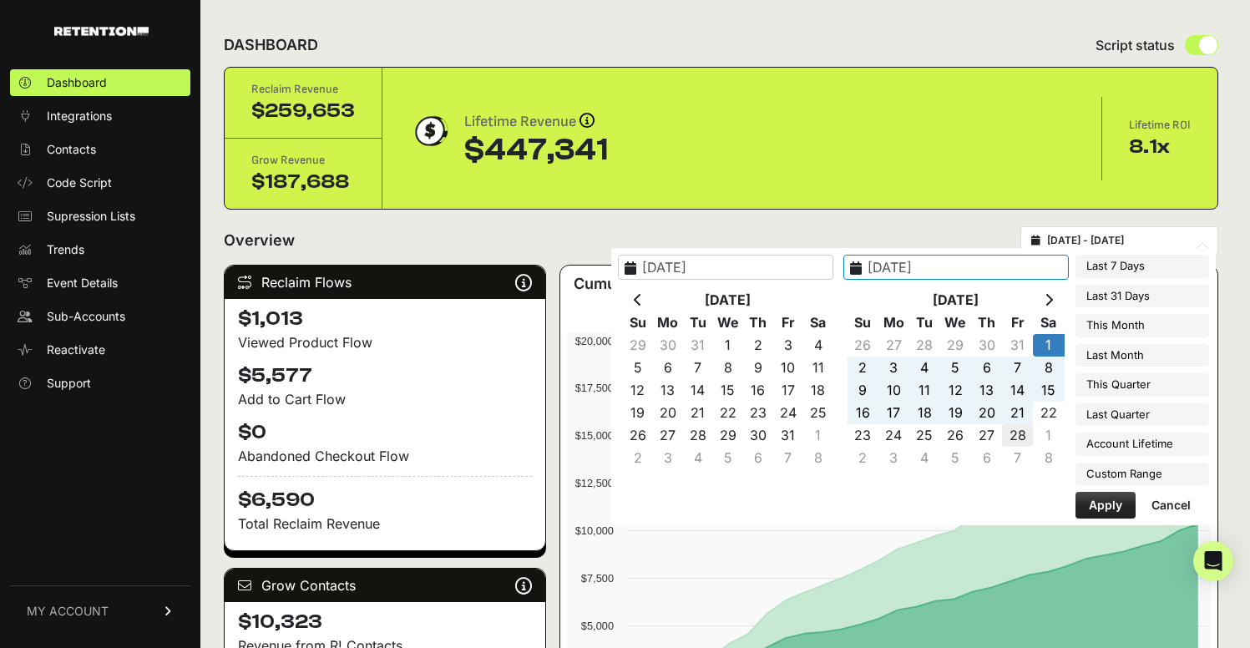
type input "[DATE]"
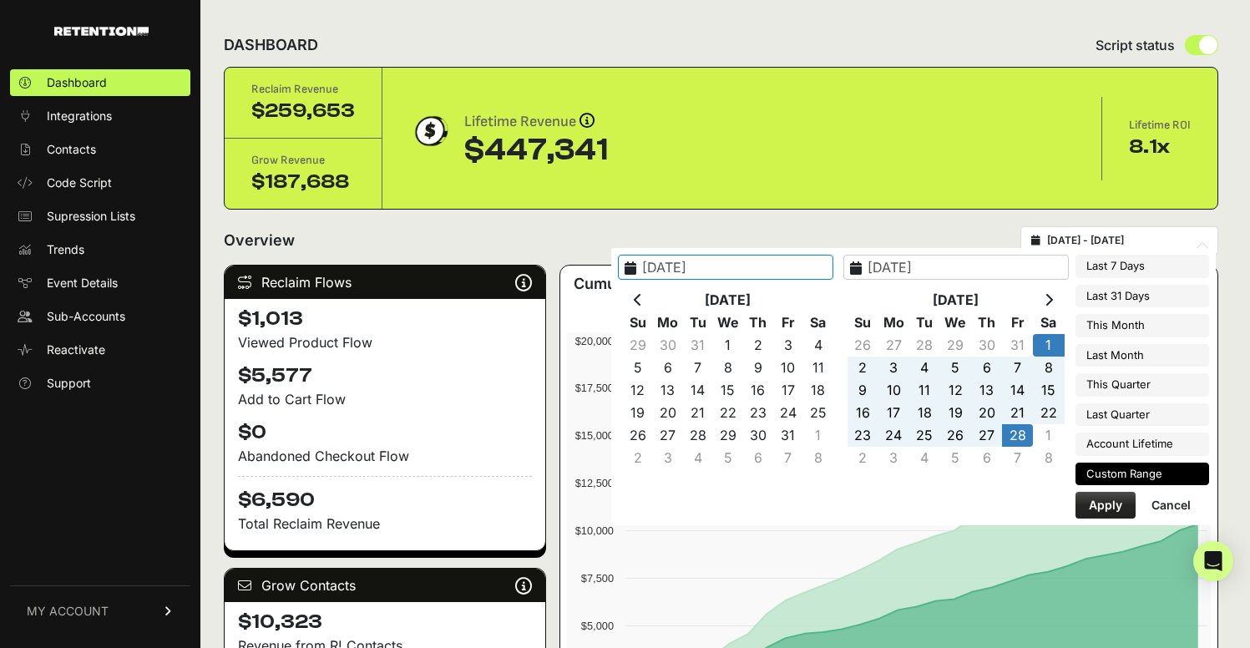
type input "[DATE]"
click at [1114, 510] on button "Apply" at bounding box center [1106, 505] width 60 height 27
type input "[DATE] - [DATE]"
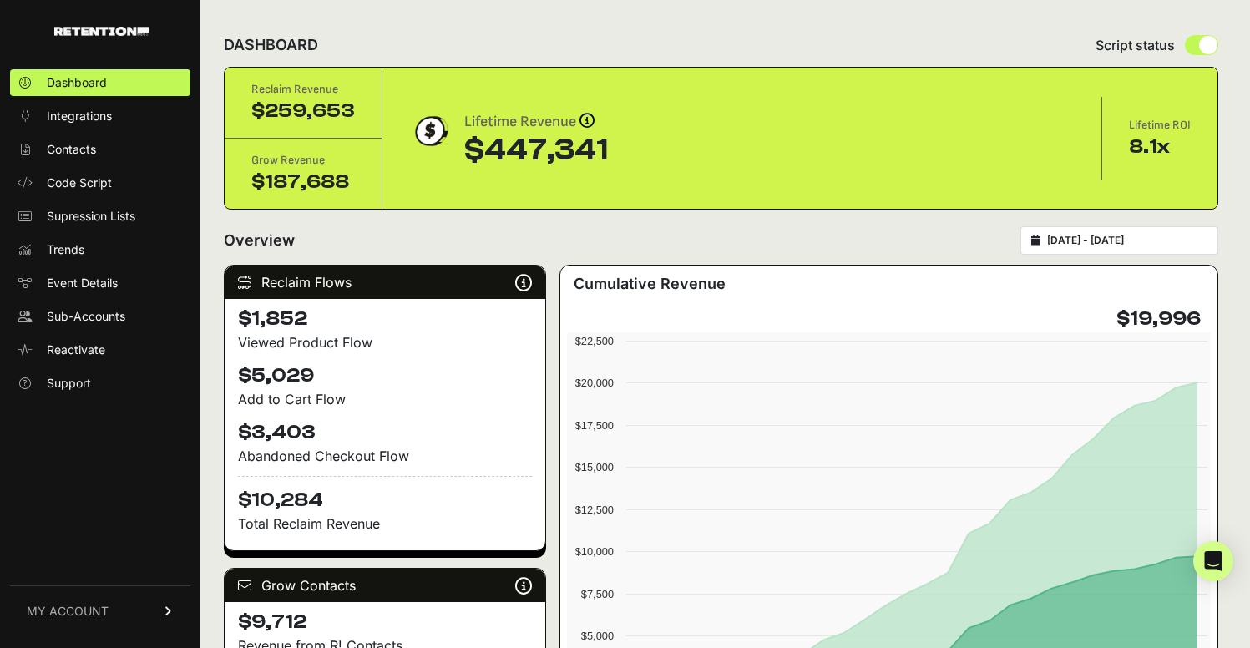
type input "[DATE]"
click at [1124, 235] on input "[DATE] - [DATE]" at bounding box center [1127, 240] width 160 height 13
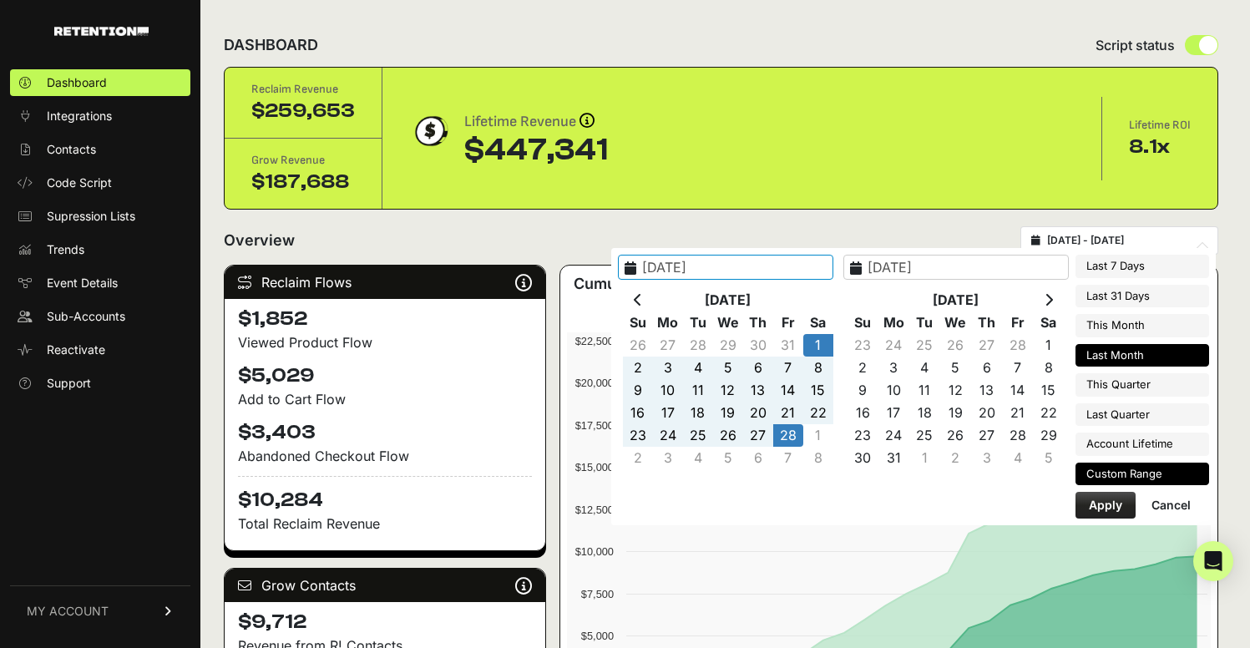
type input "[DATE]"
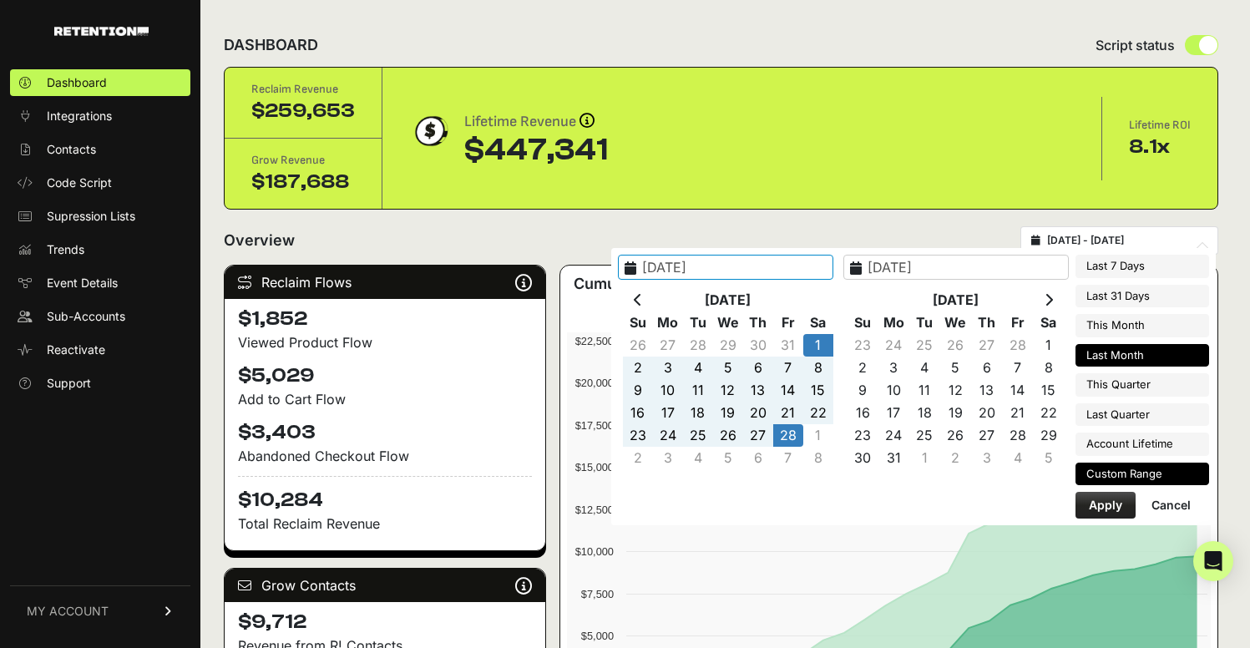
type input "[DATE]"
type input "2025-02-01"
type input "2025-02-28"
type input "2025-08-01"
type input "2025-08-31"
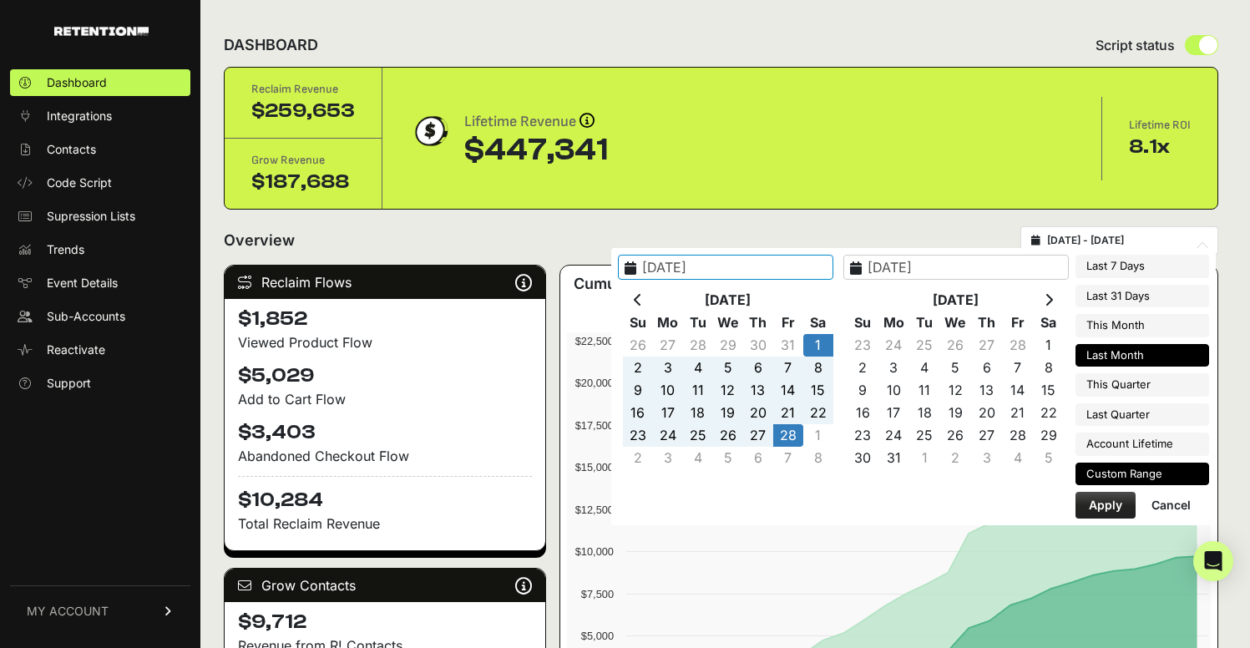
type input "2025-02-01"
type input "2025-02-28"
type input "2025-07-01"
type input "2025-07-31"
type input "2025-02-01"
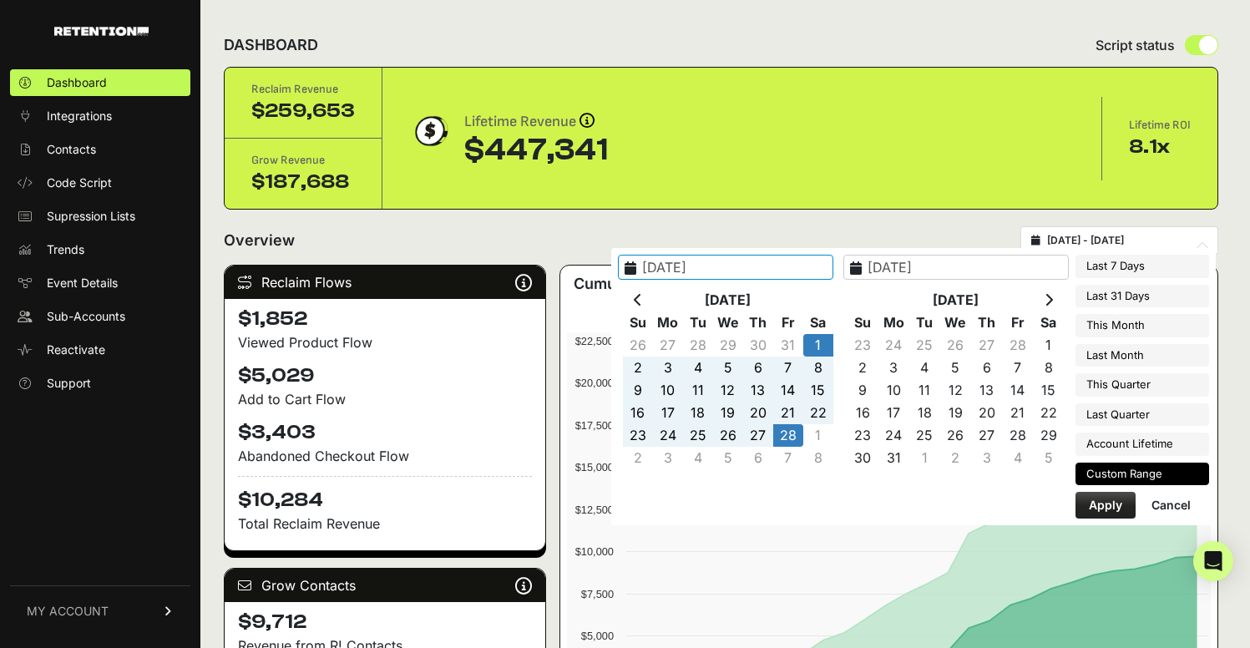
type input "2025-02-28"
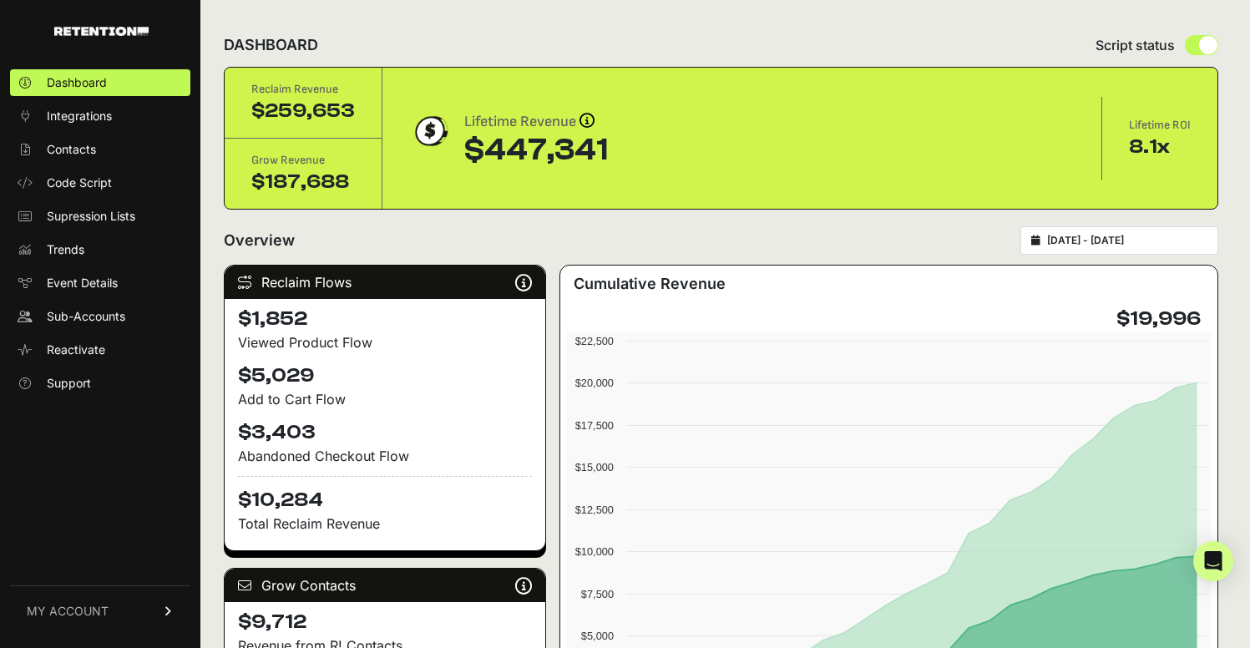
click at [1139, 246] on input "2025-02-01 - 2025-02-28" at bounding box center [1127, 240] width 160 height 13
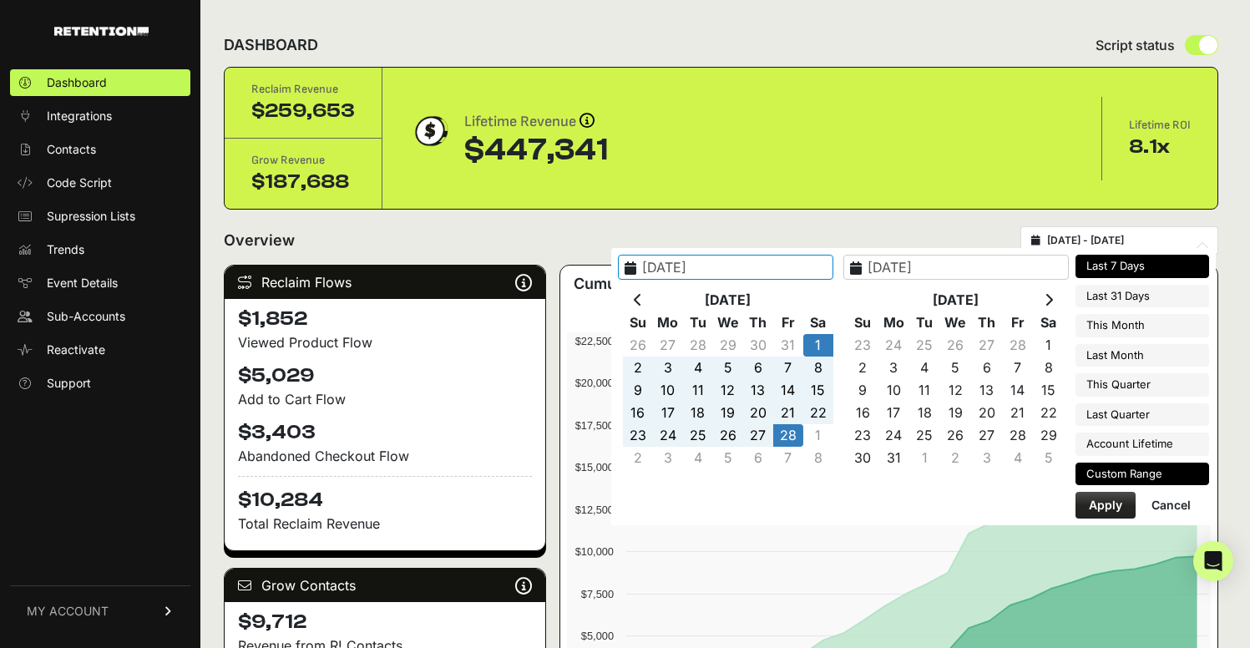
type input "[DATE]"
type input "2025-02-01"
type input "2025-02-28"
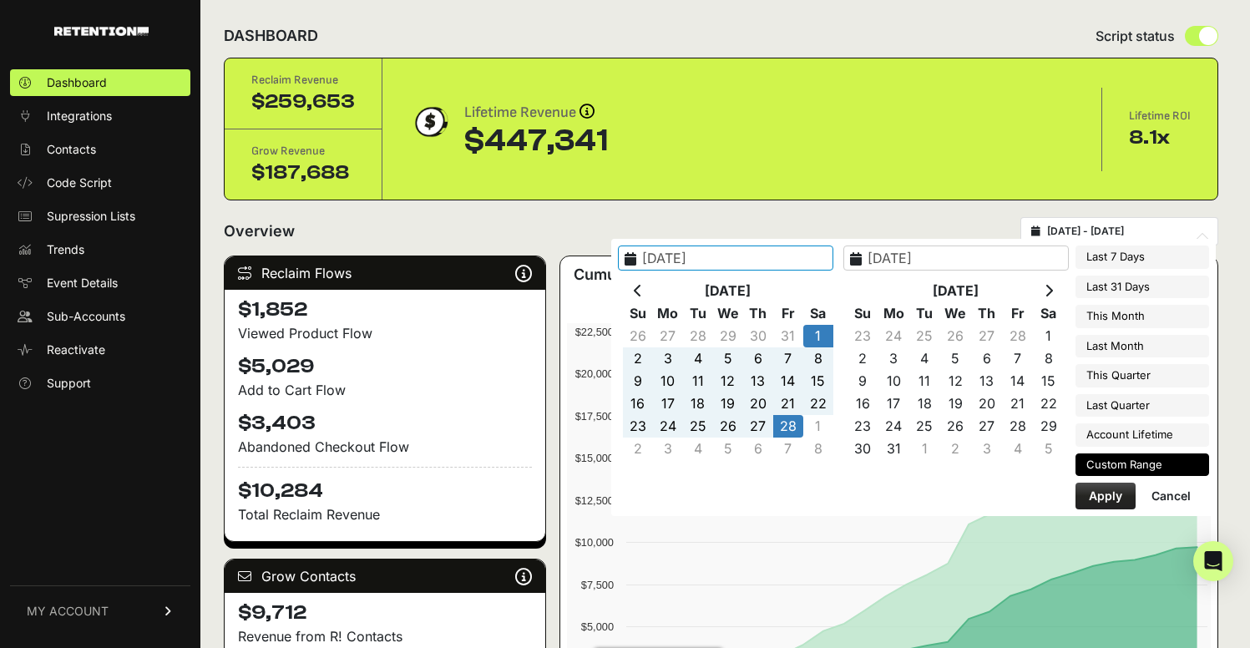
scroll to position [109, 0]
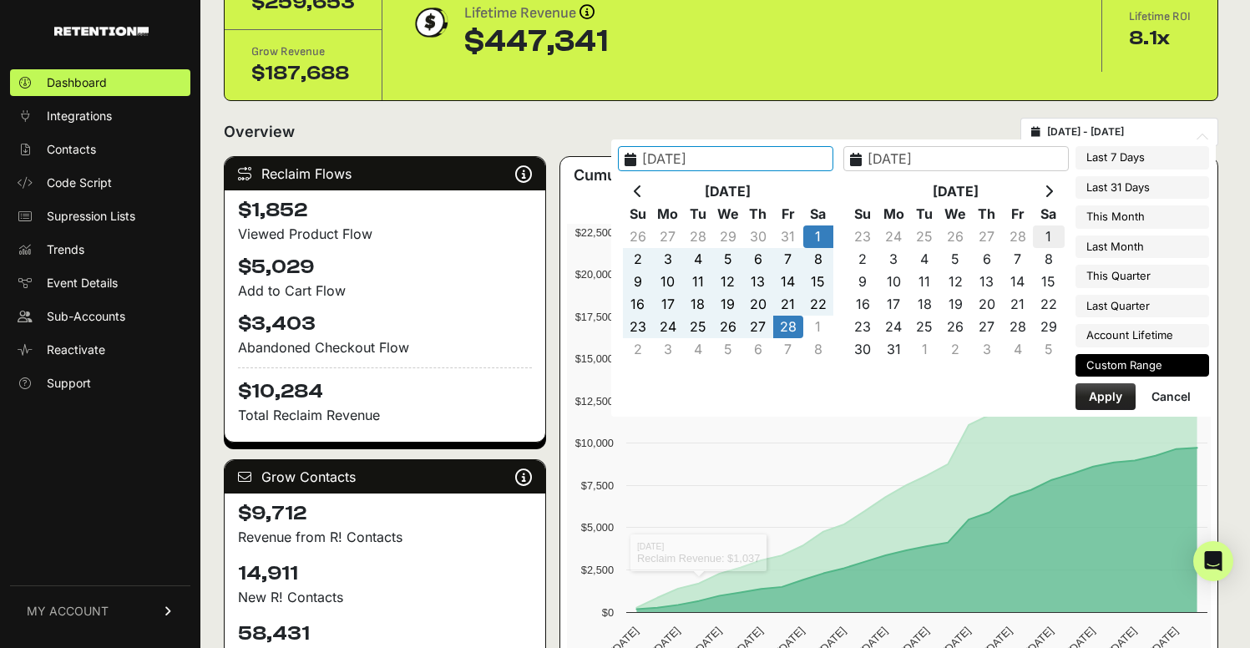
type input "[DATE]"
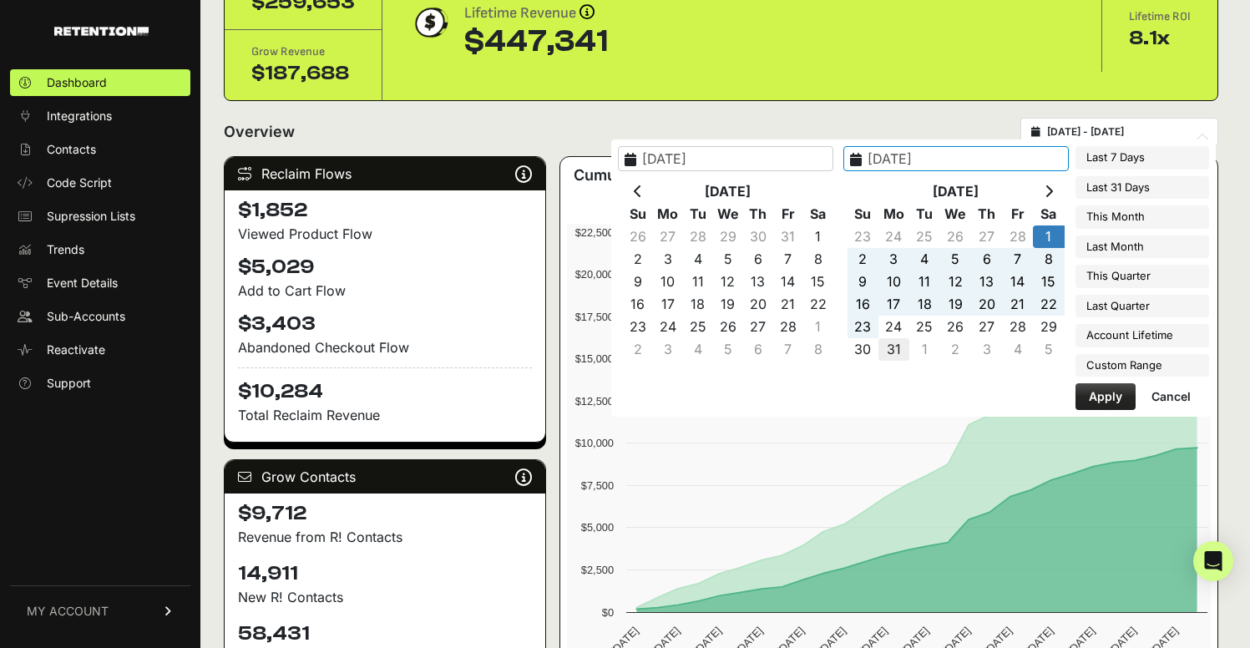
type input "2025-03-31"
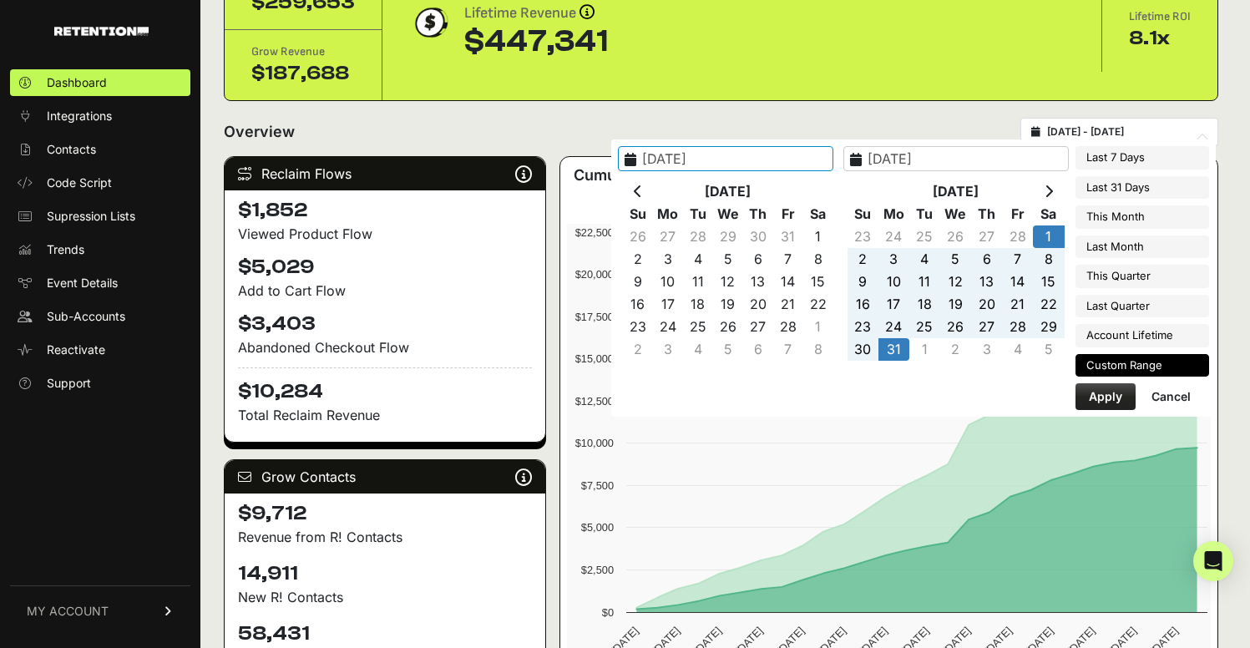
type input "2025-03-01"
click at [1096, 397] on button "Apply" at bounding box center [1106, 396] width 60 height 27
type input "2025-03-01 - 2025-03-31"
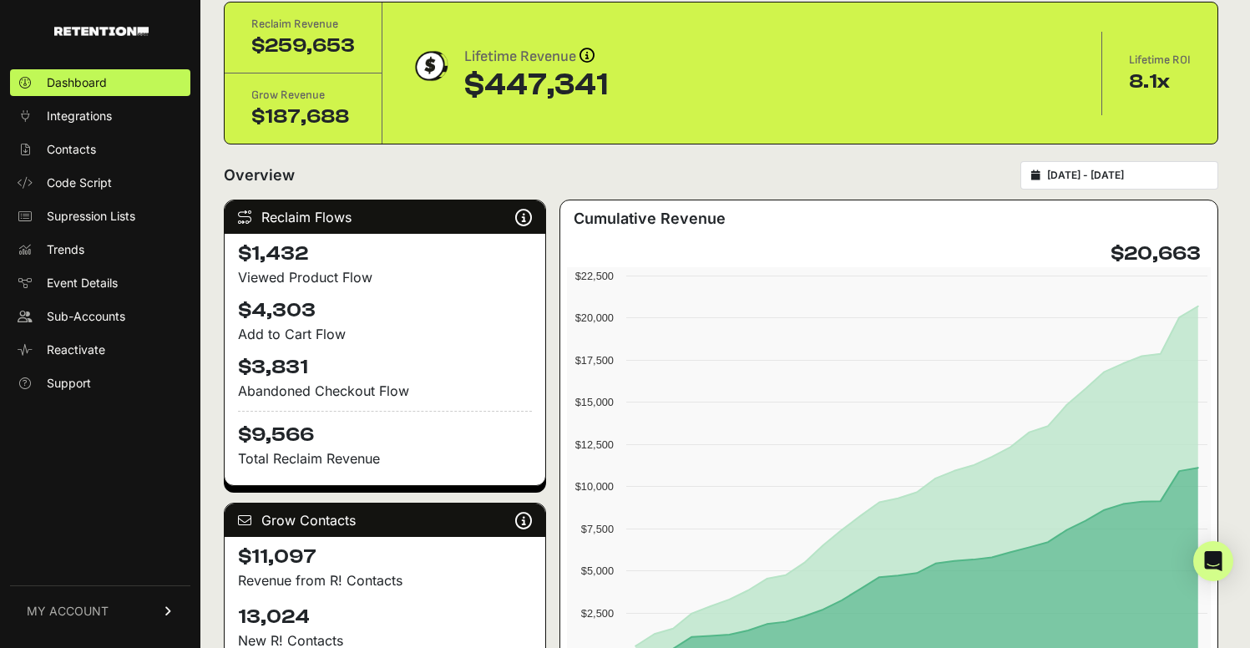
scroll to position [38, 0]
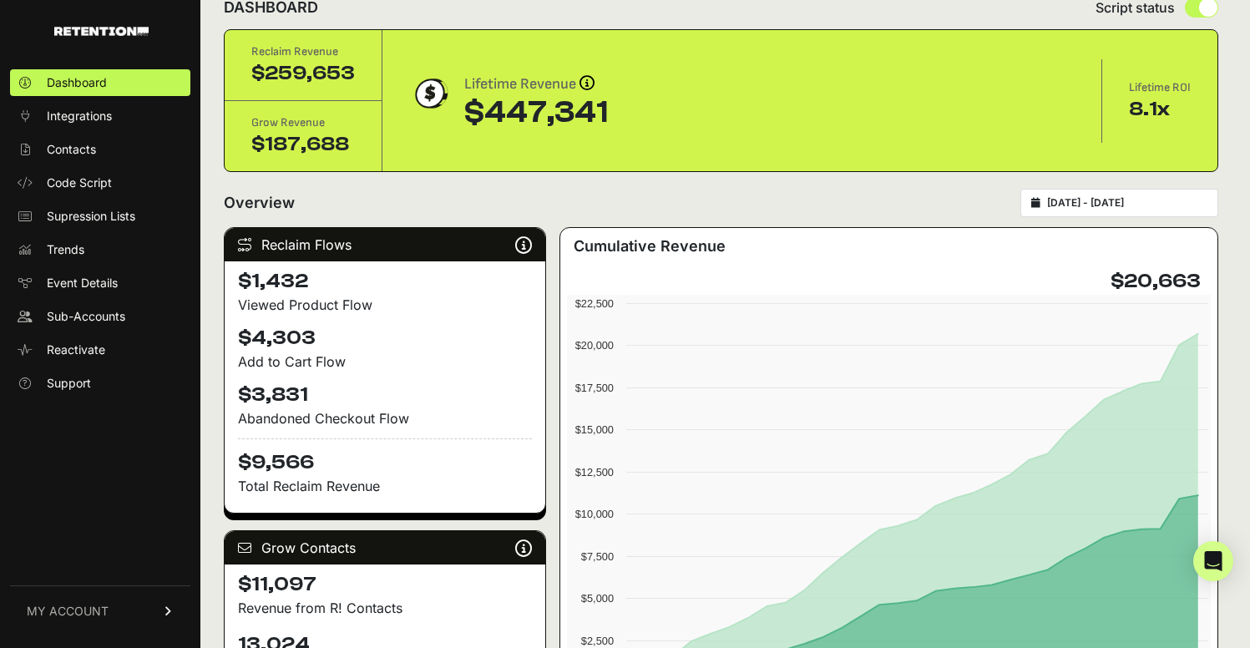
type input "[DATE]"
click at [1134, 207] on input "[DATE] - [DATE]" at bounding box center [1127, 202] width 160 height 13
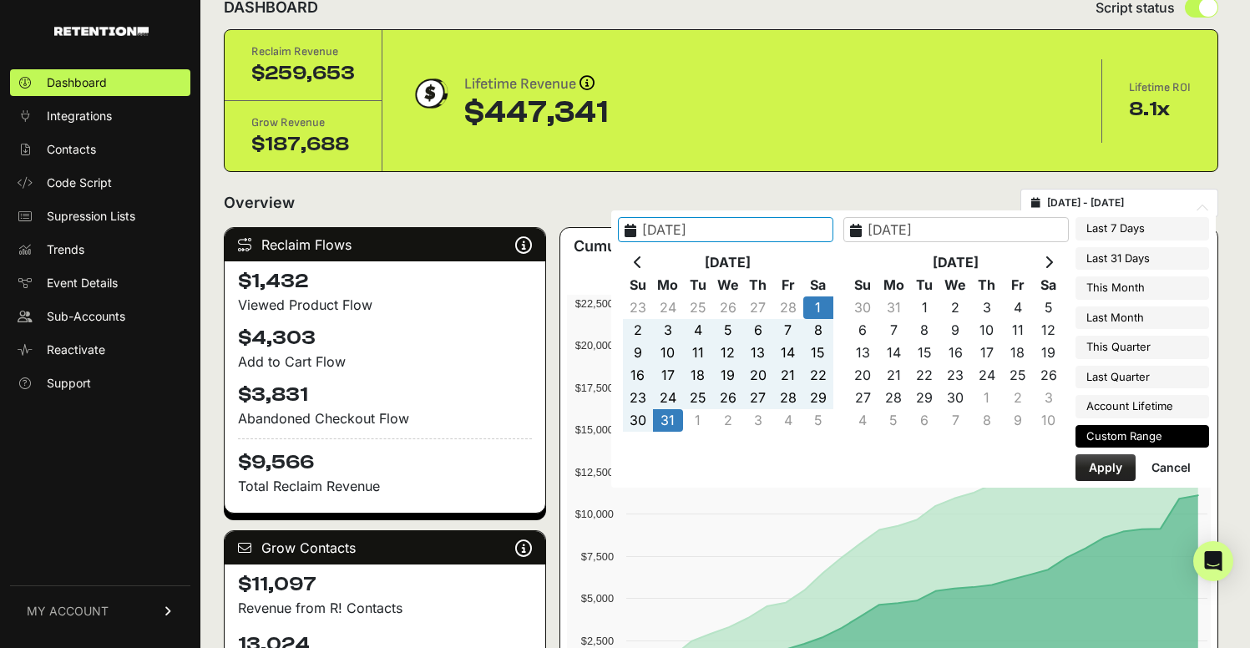
type input "[DATE]"
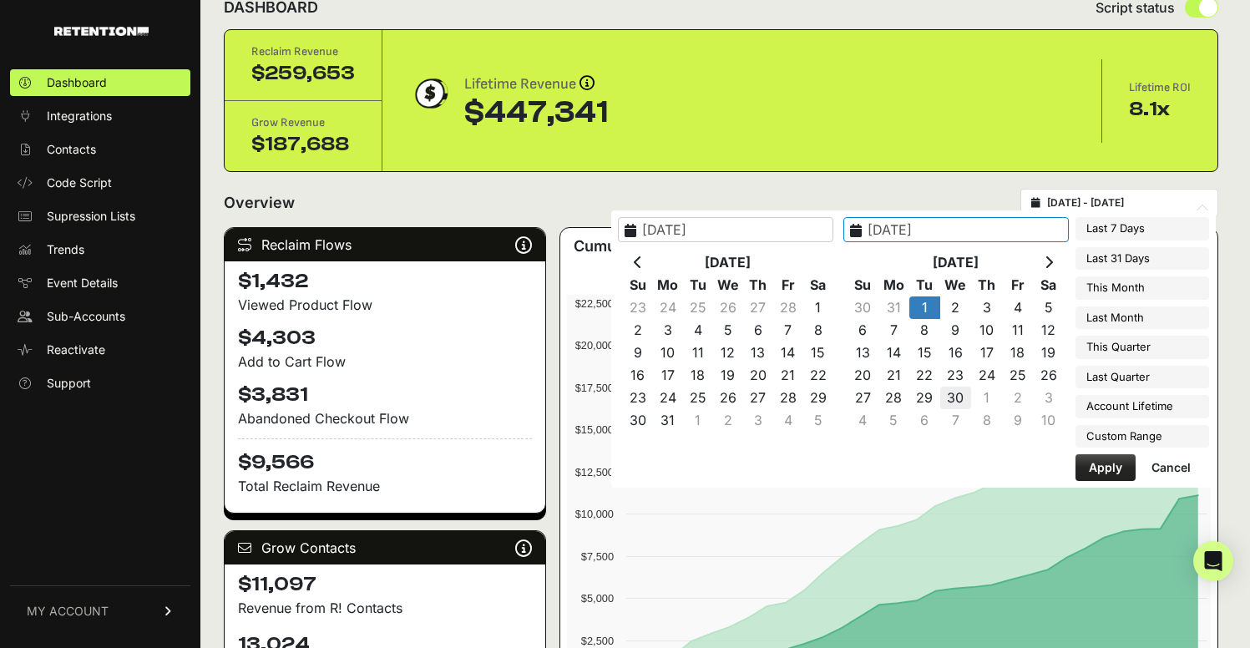
type input "[DATE]"
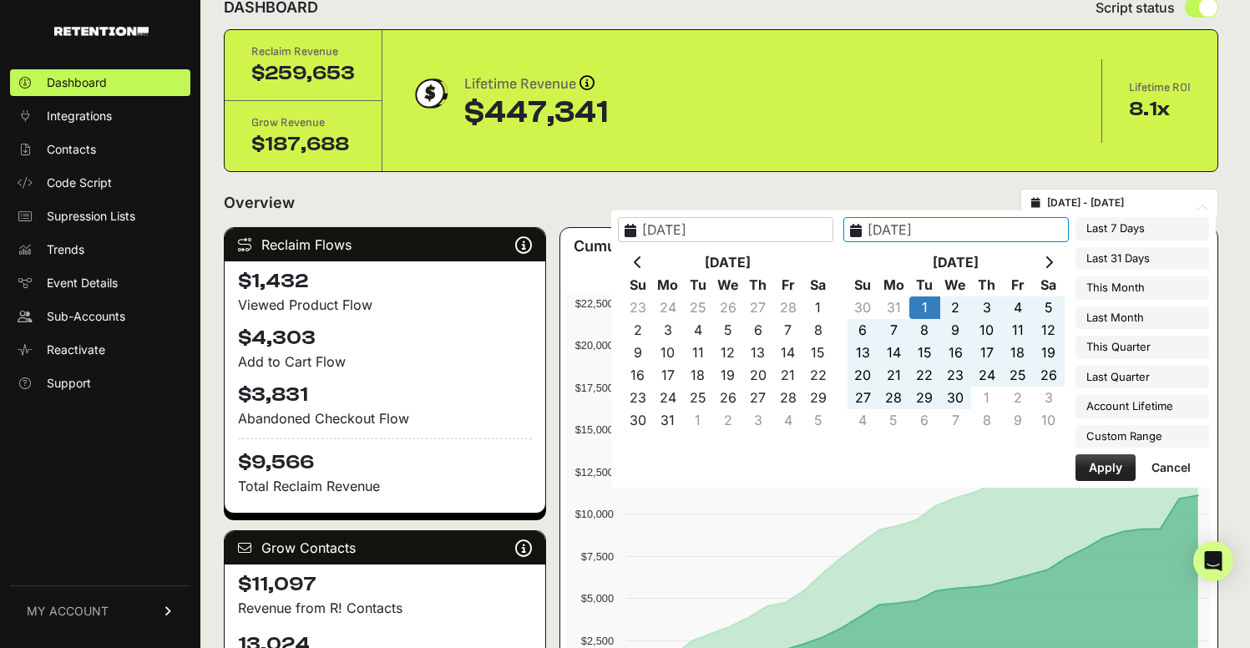
type input "[DATE]"
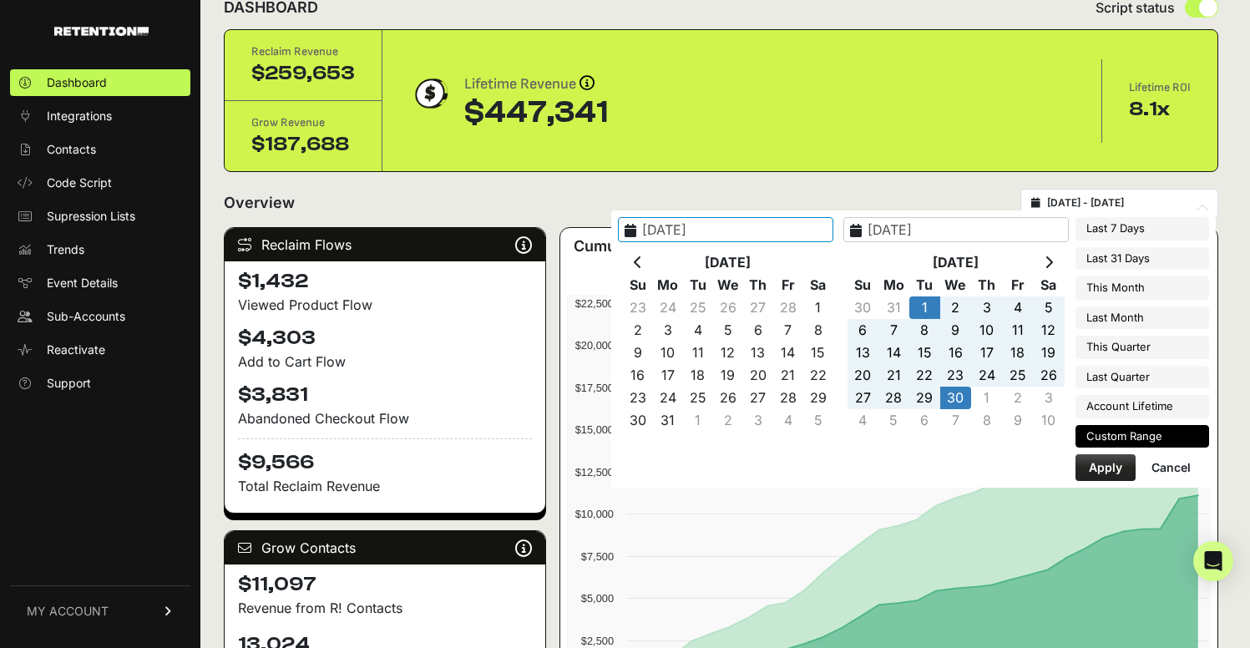
click at [1111, 473] on button "Apply" at bounding box center [1106, 467] width 60 height 27
type input "[DATE] - [DATE]"
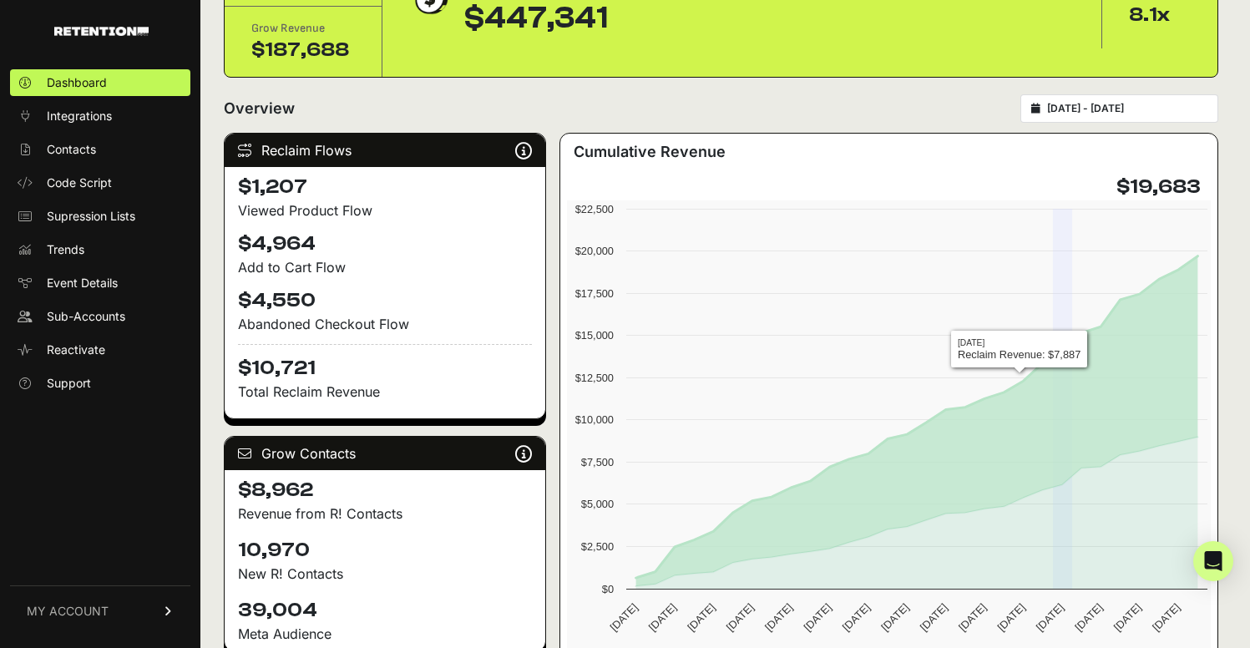
scroll to position [112, 0]
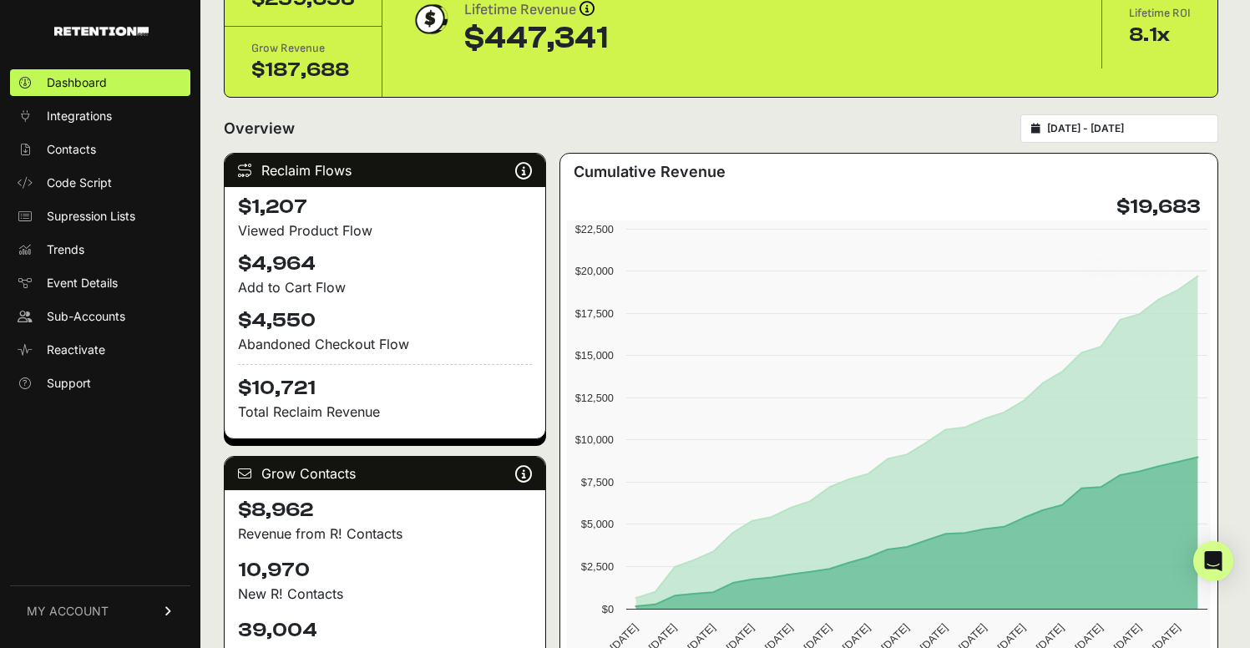
type input "[DATE]"
click at [1120, 132] on input "[DATE] - [DATE]" at bounding box center [1127, 128] width 160 height 13
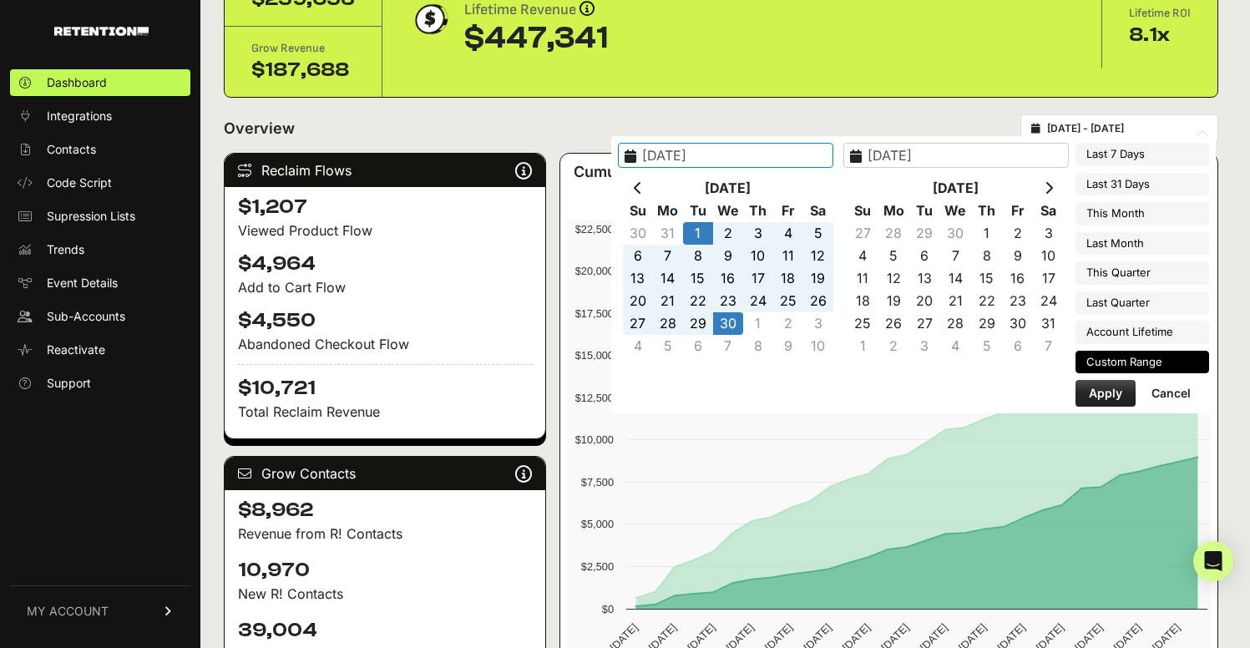
type input "2025-08-21"
type input "2025-08-27"
type input "2025-04-01"
type input "2025-04-30"
type input "[DATE]"
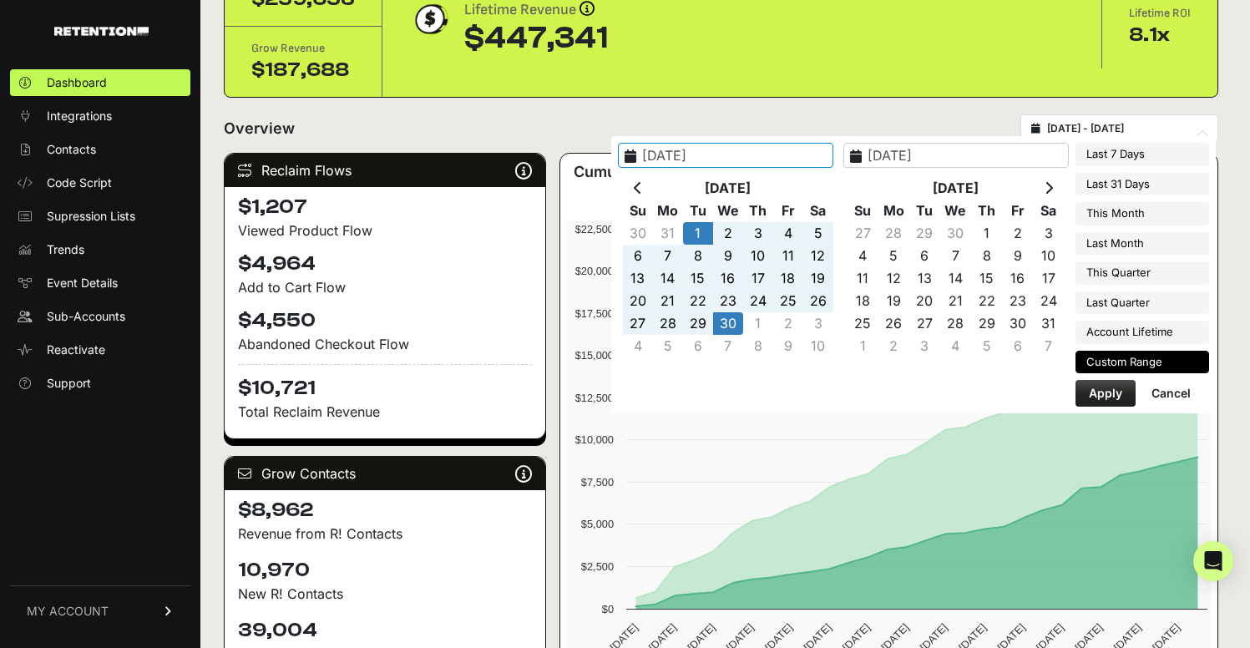
type input "[DATE]"
type input "2025-04-01"
type input "2025-04-30"
type input "[DATE]"
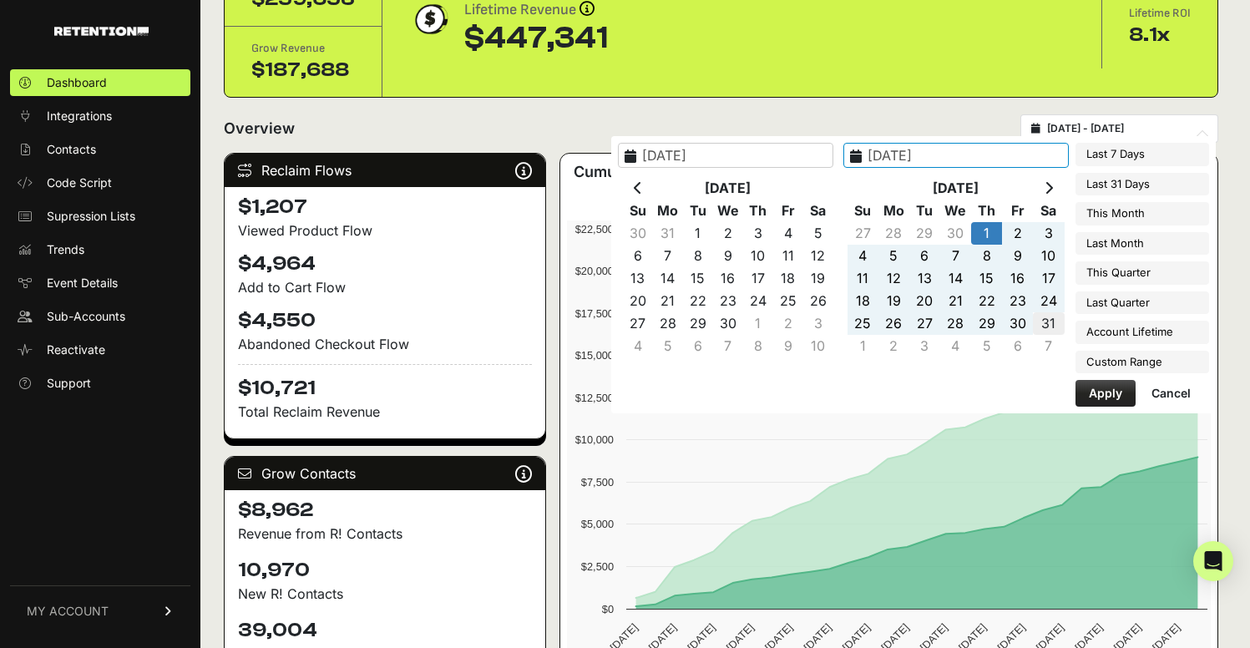
type input "[DATE]"
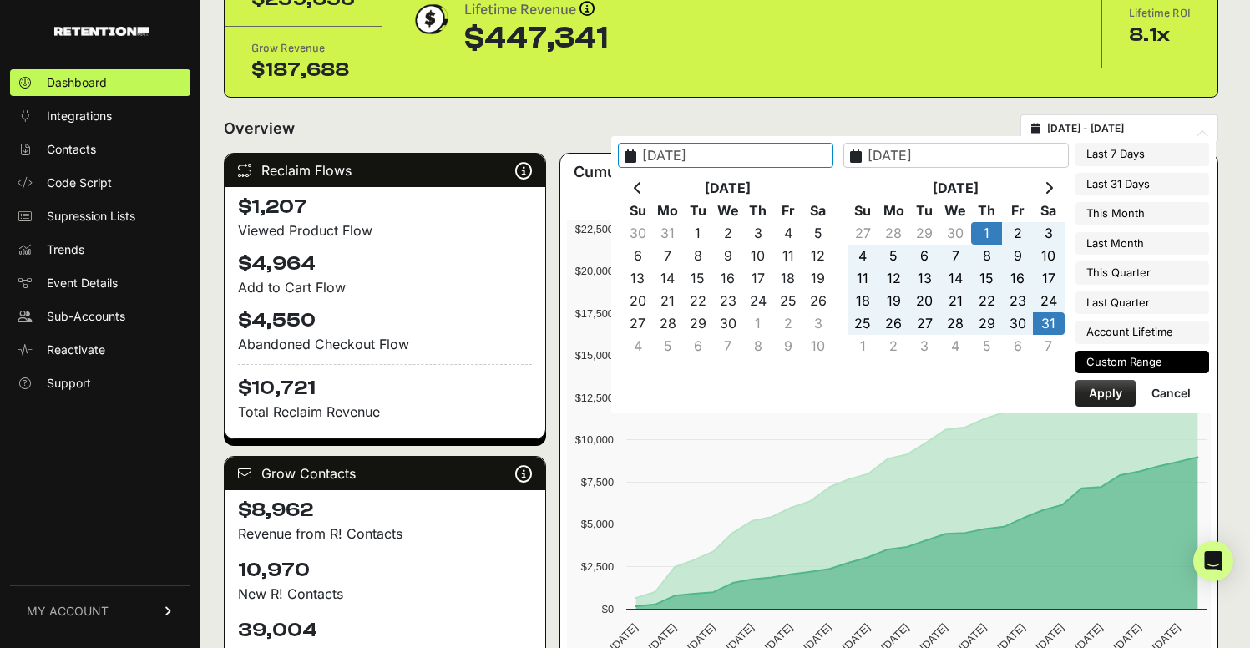
type input "[DATE]"
click at [1096, 396] on button "Apply" at bounding box center [1106, 393] width 60 height 27
type input "[DATE] - [DATE]"
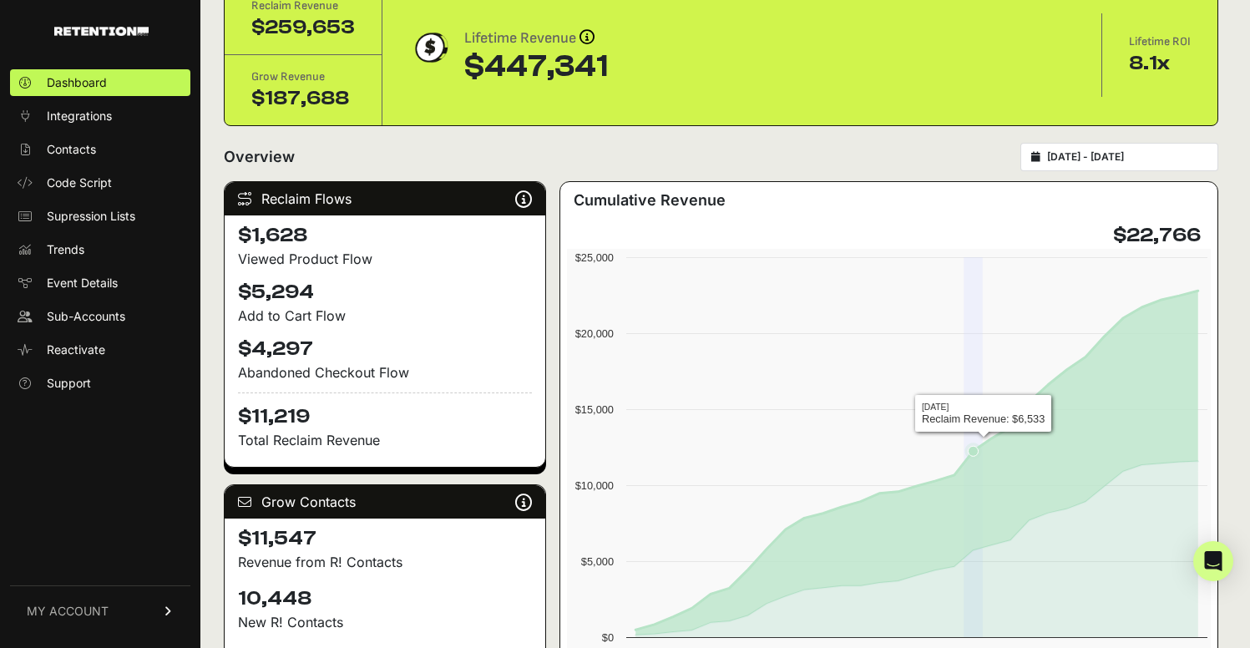
scroll to position [73, 0]
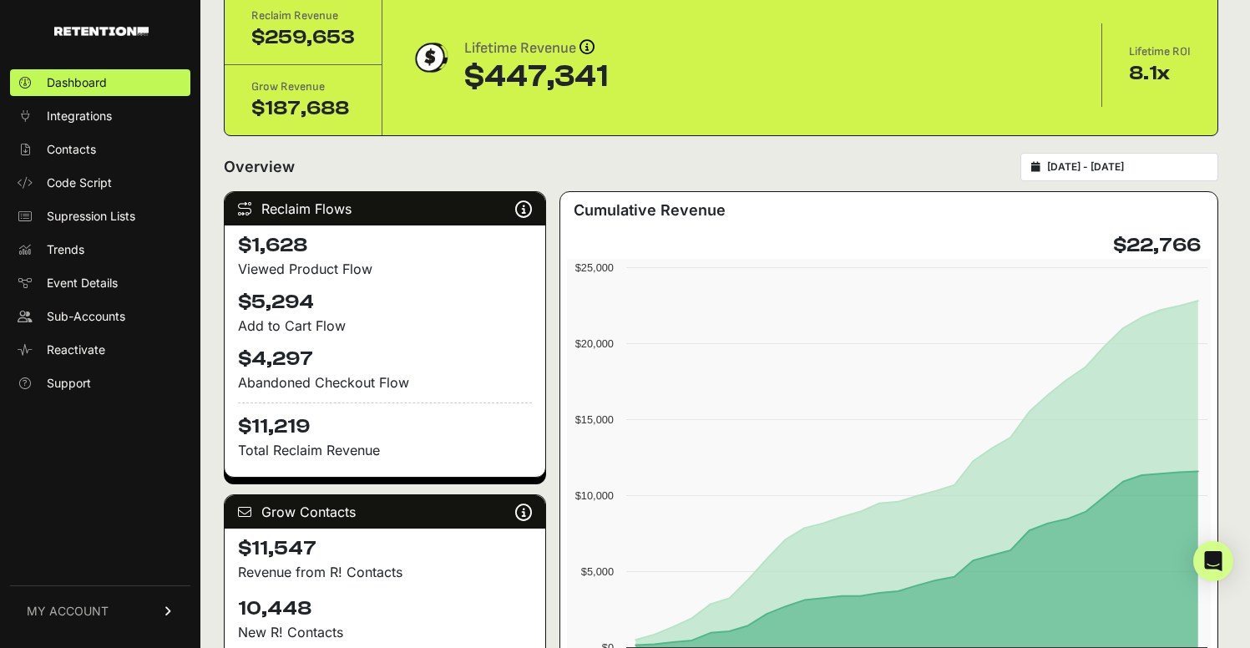
type input "[DATE]"
click at [1160, 167] on input "[DATE] - [DATE]" at bounding box center [1127, 166] width 160 height 13
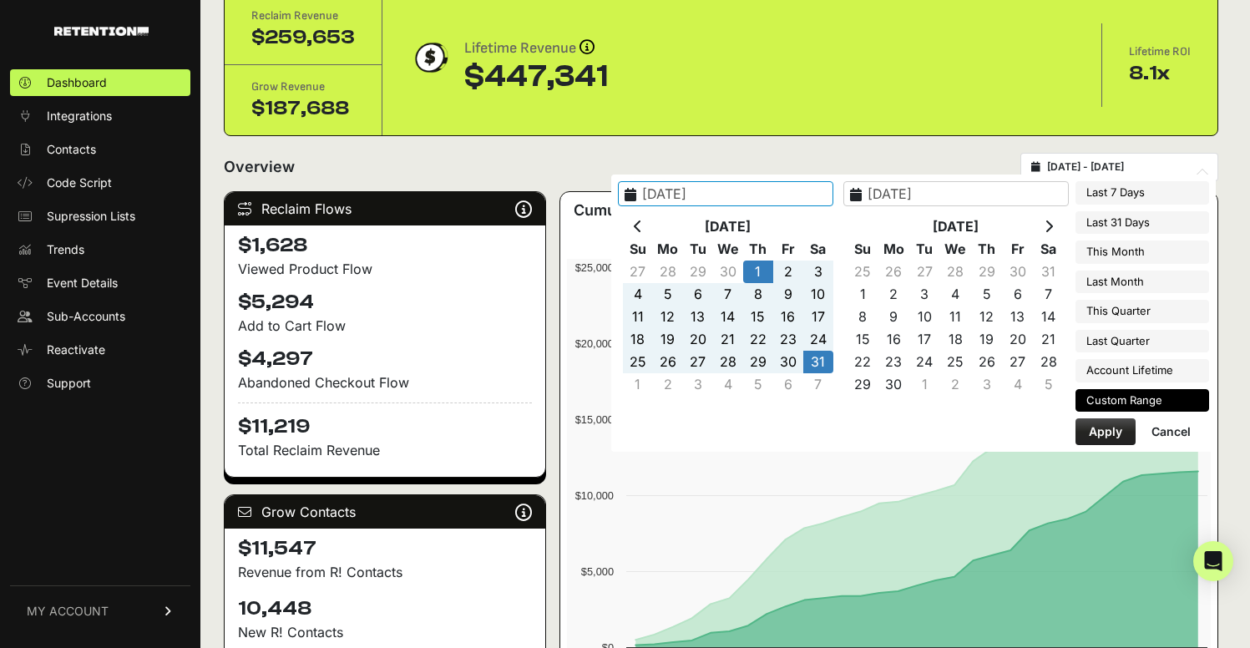
type input "[DATE]"
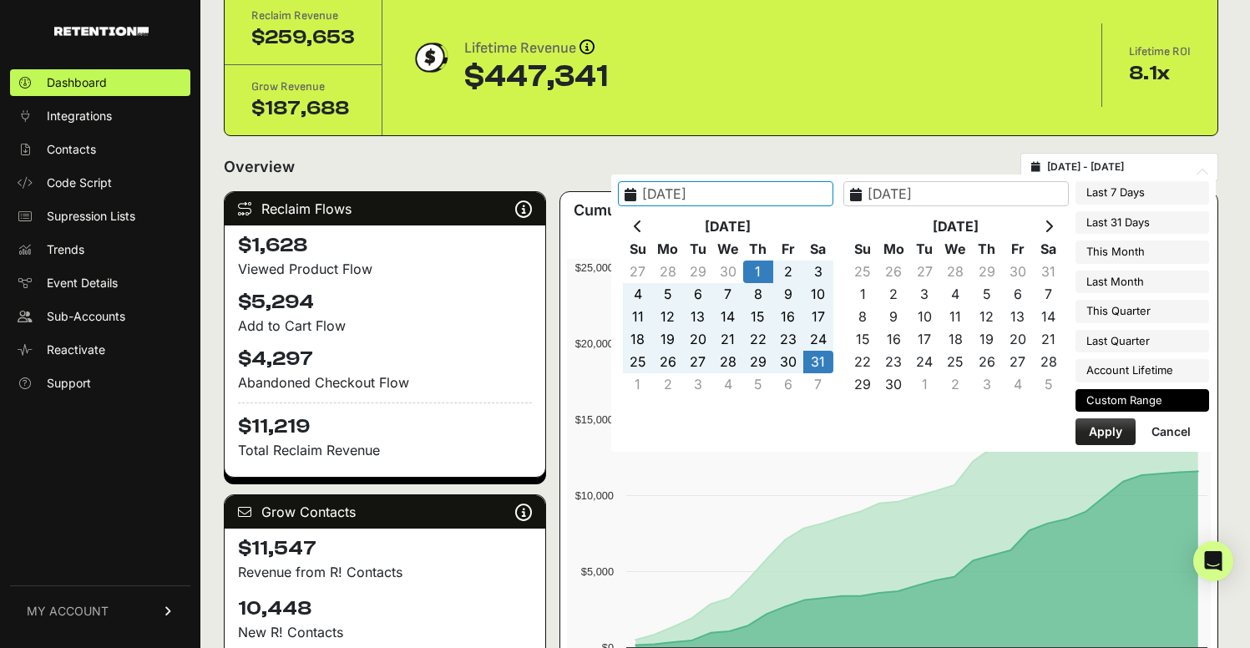
type input "[DATE]"
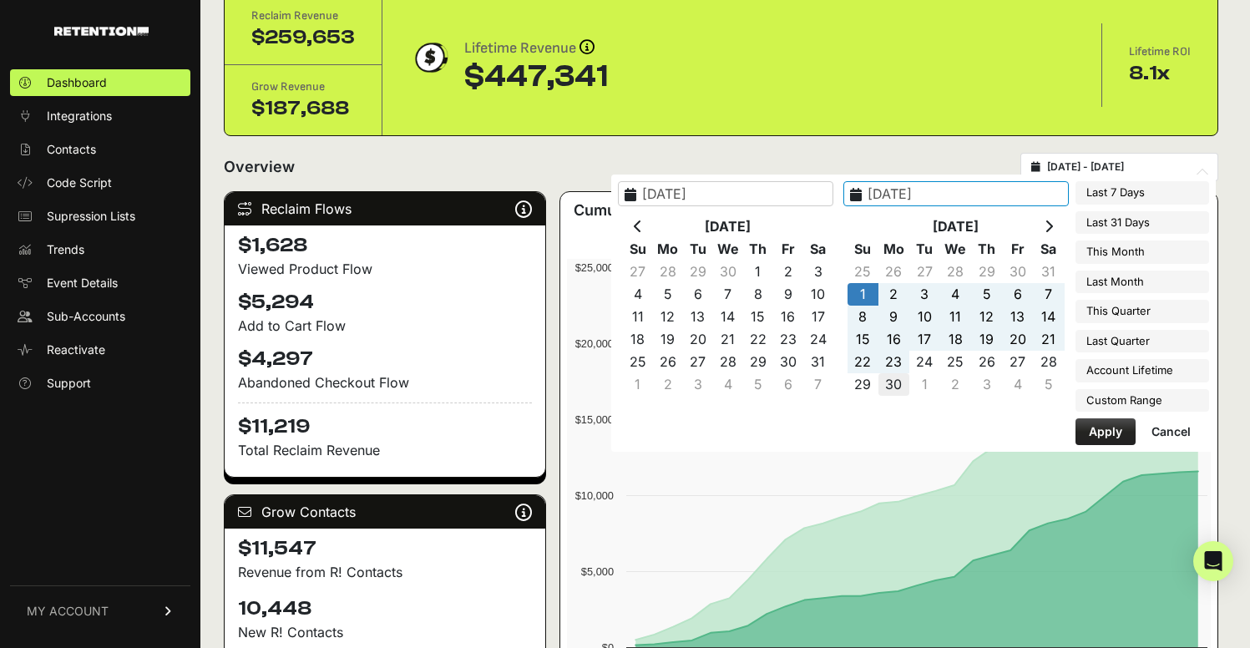
type input "[DATE]"
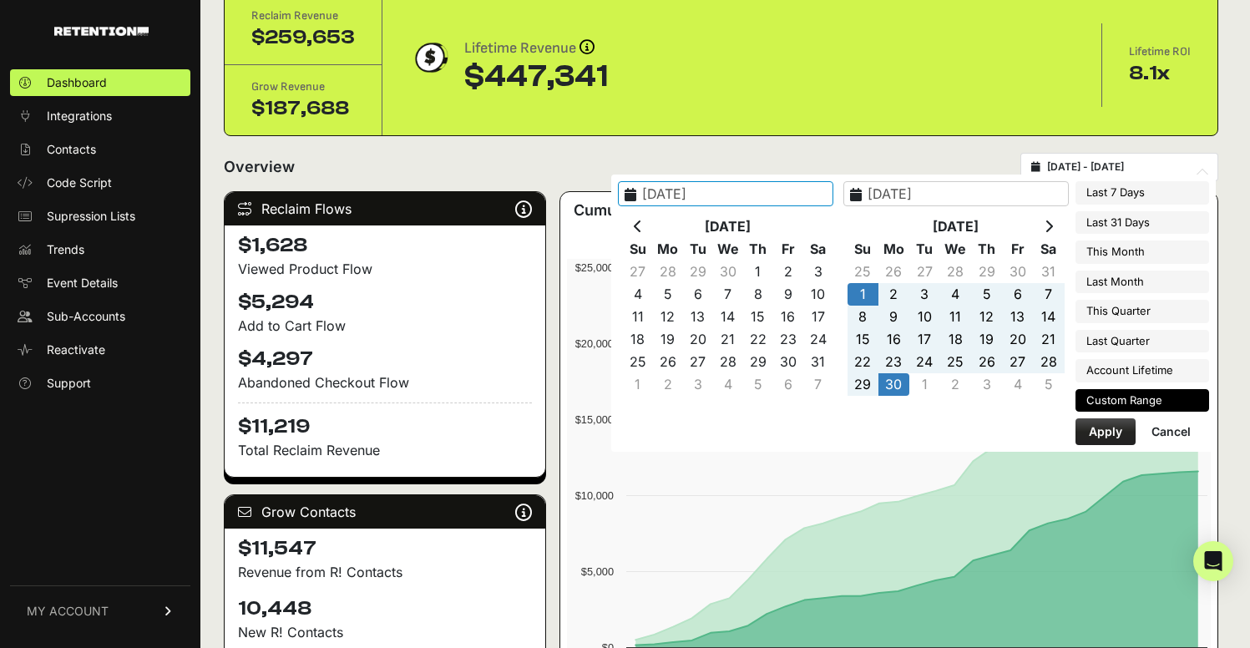
type input "[DATE]"
click at [1103, 432] on button "Apply" at bounding box center [1106, 431] width 60 height 27
type input "[DATE] - [DATE]"
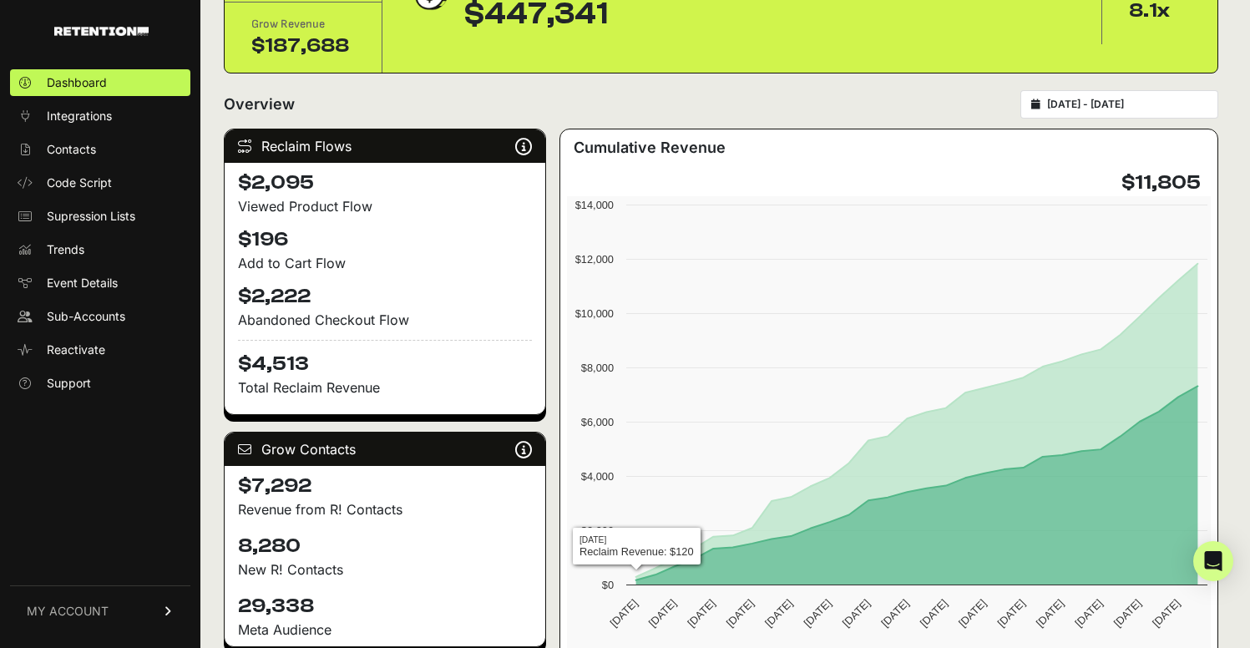
scroll to position [100, 0]
